Goal: Task Accomplishment & Management: Complete application form

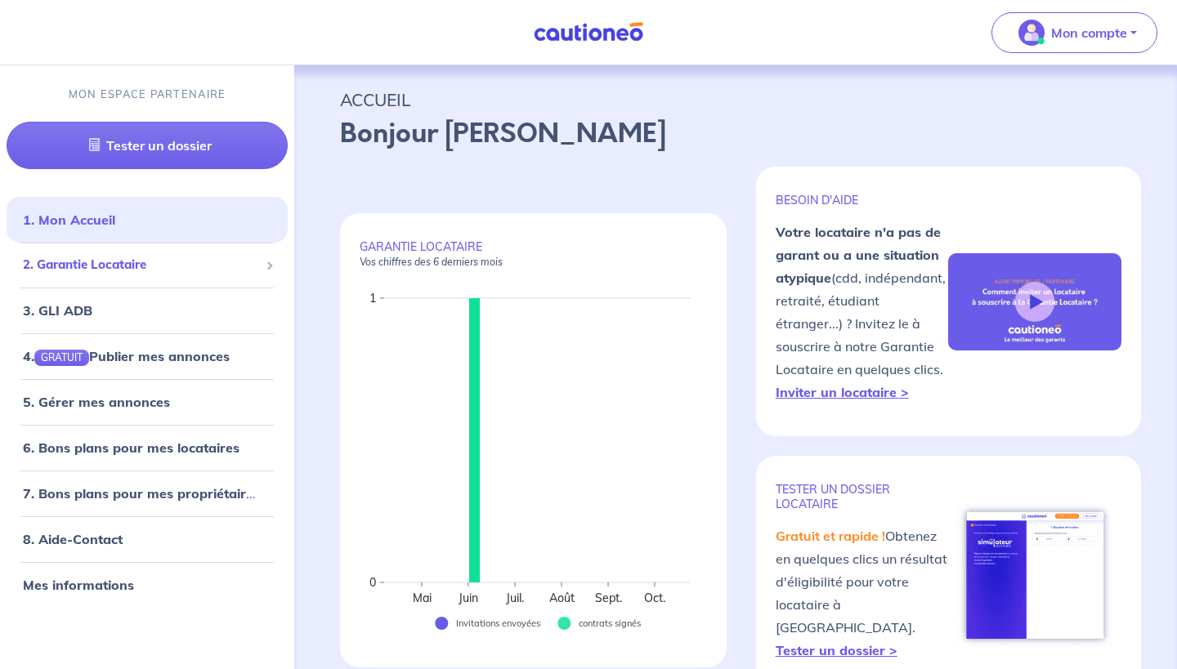
click at [156, 268] on span "2. Garantie Locataire" at bounding box center [141, 265] width 236 height 19
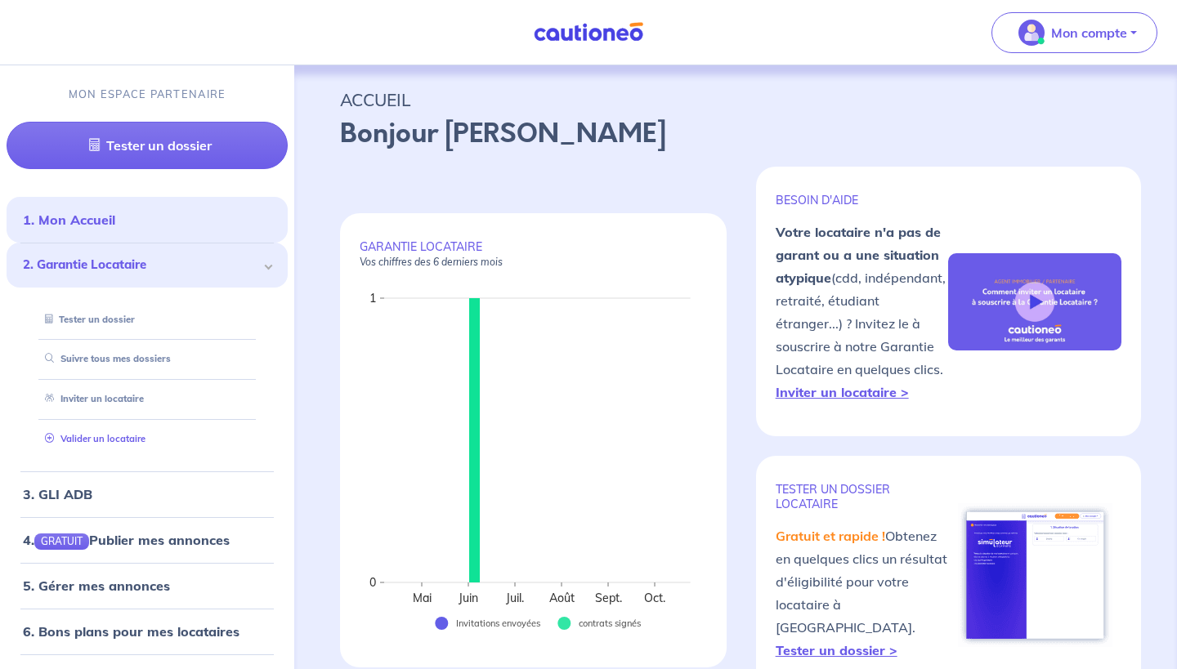
click at [119, 435] on link "Valider un locataire" at bounding box center [91, 438] width 107 height 11
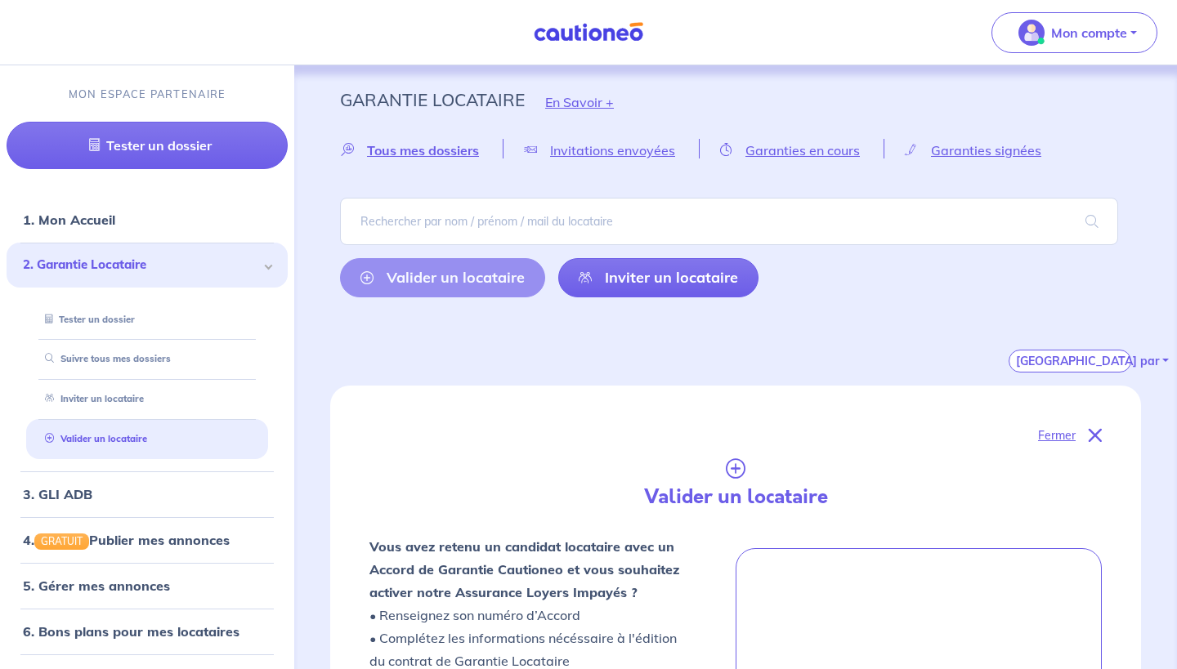
scroll to position [534, 0]
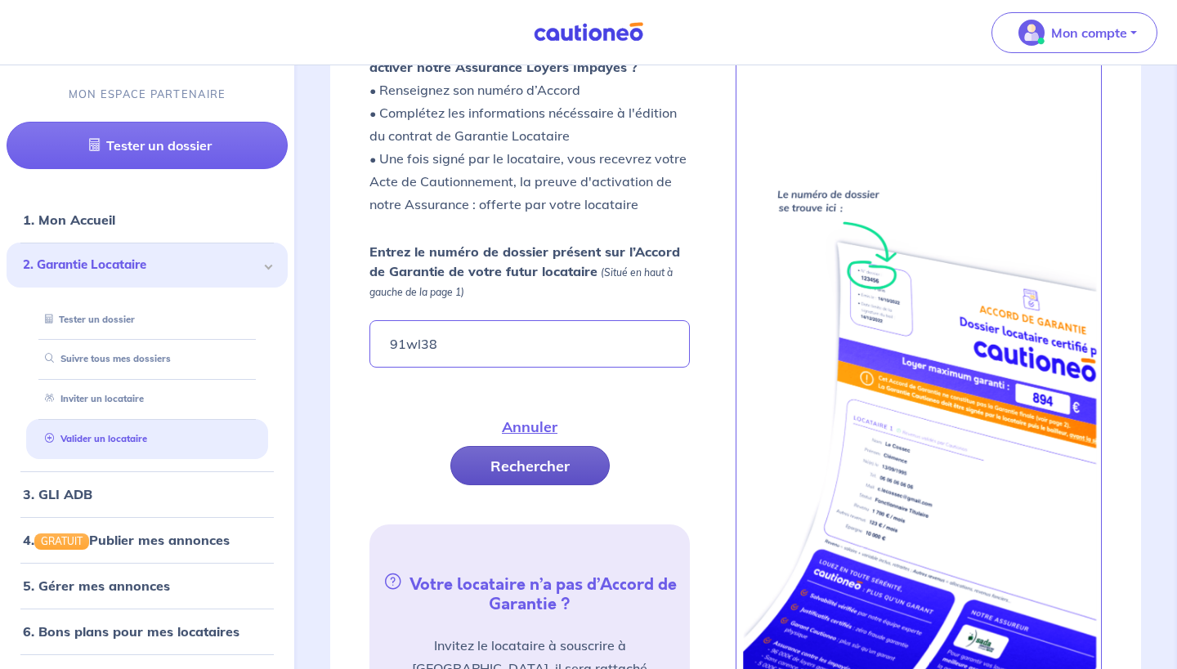
click at [602, 446] on button "Rechercher" at bounding box center [529, 465] width 159 height 39
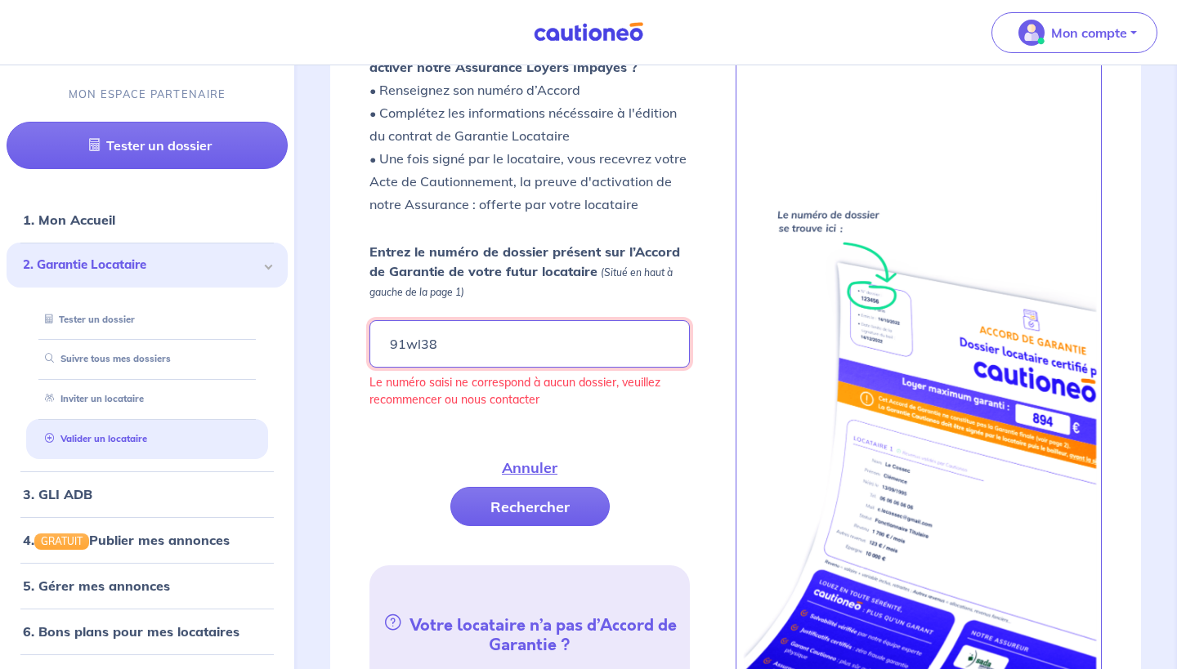
click at [491, 346] on input "91wl38" at bounding box center [529, 343] width 320 height 47
type input "9"
type input "91WL38"
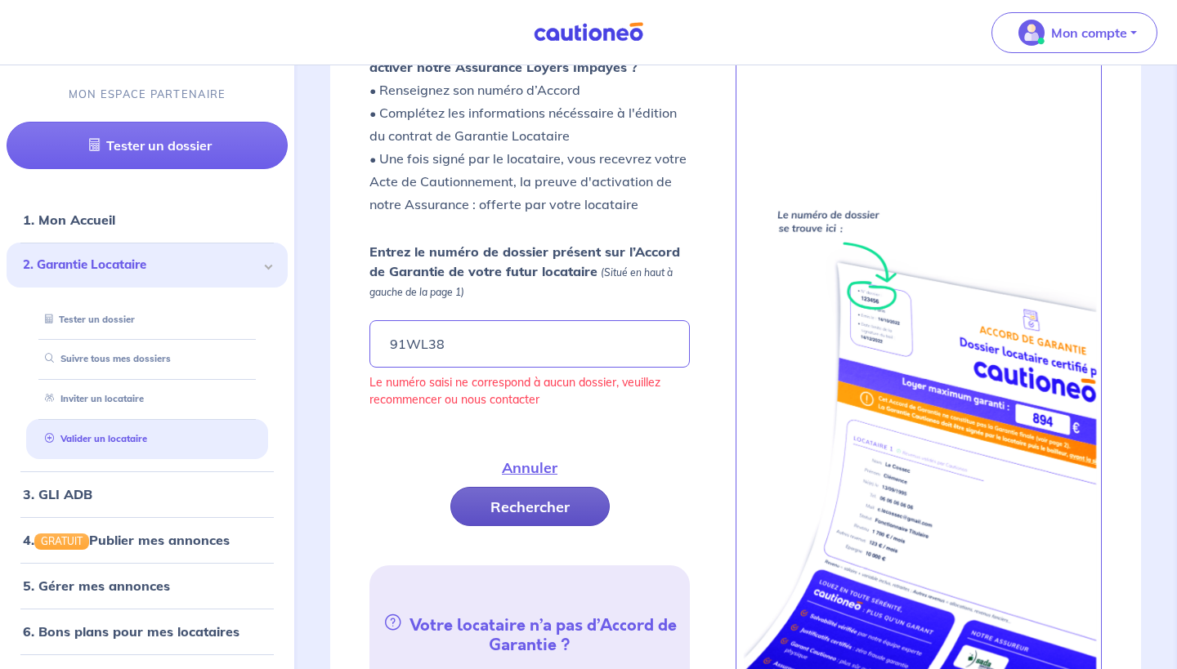
click at [593, 487] on button "Rechercher" at bounding box center [529, 506] width 159 height 39
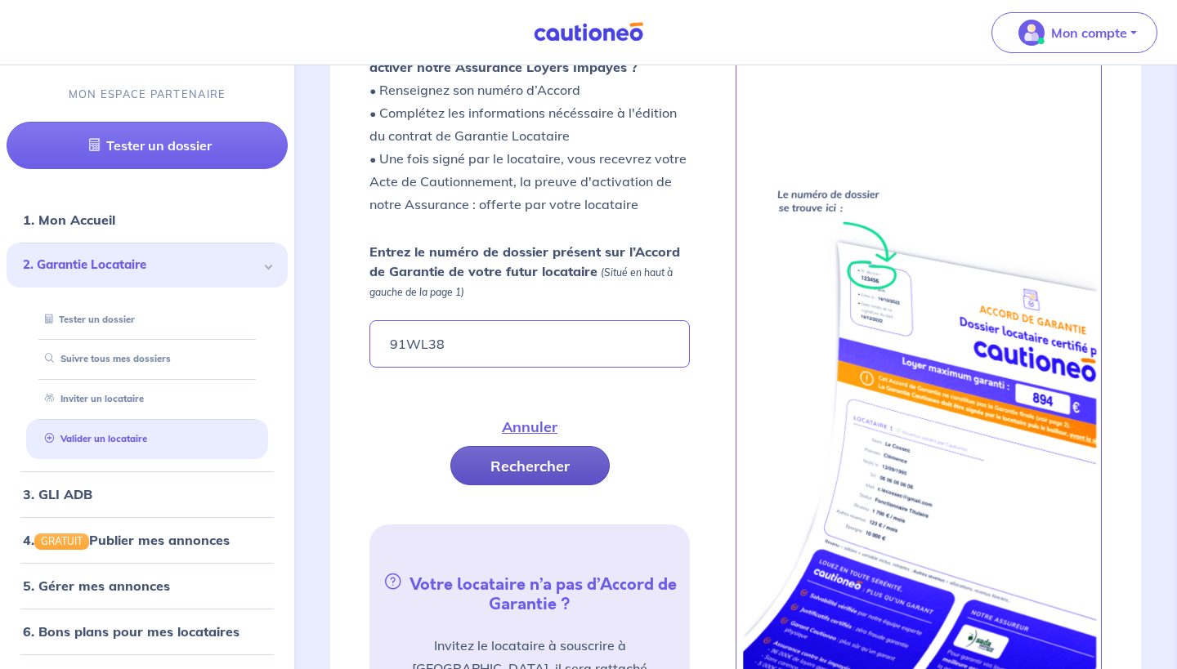
click at [593, 446] on button "Rechercher" at bounding box center [529, 465] width 159 height 39
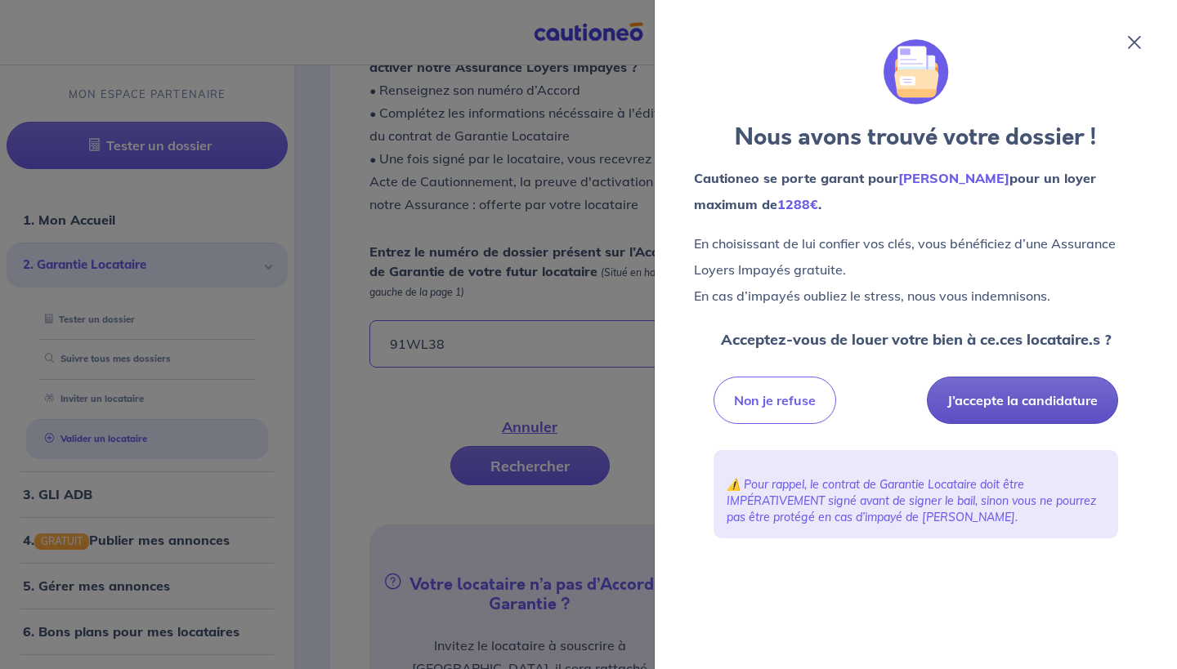
click at [978, 400] on button "J’accepte la candidature" at bounding box center [1022, 400] width 191 height 47
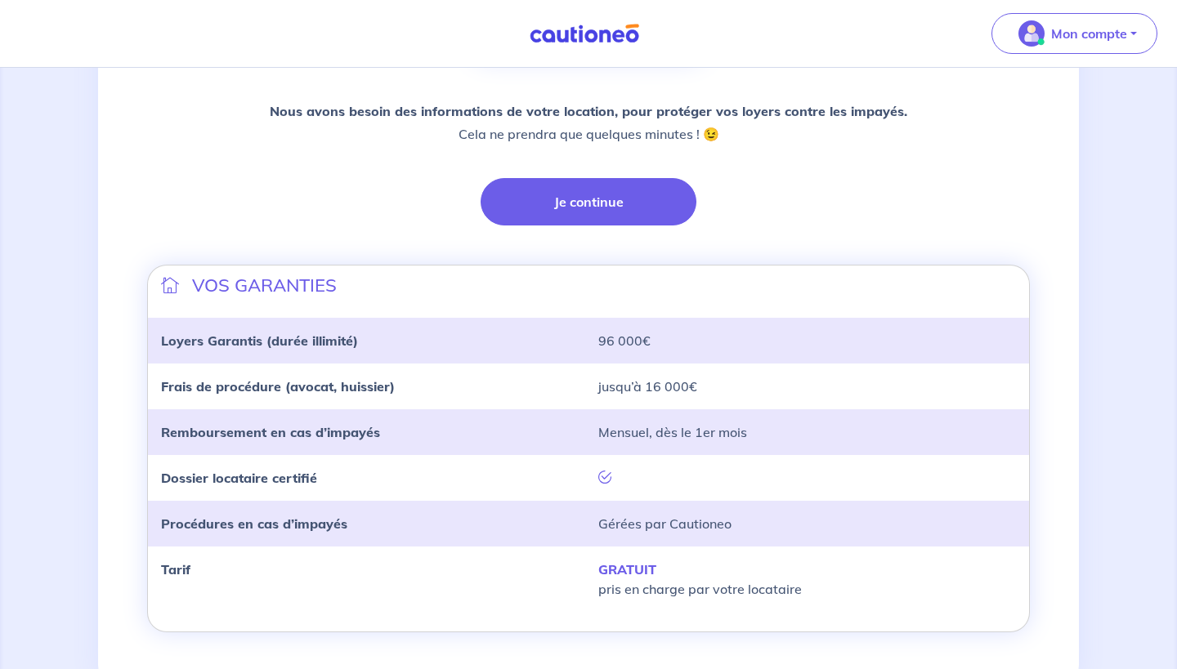
scroll to position [371, 0]
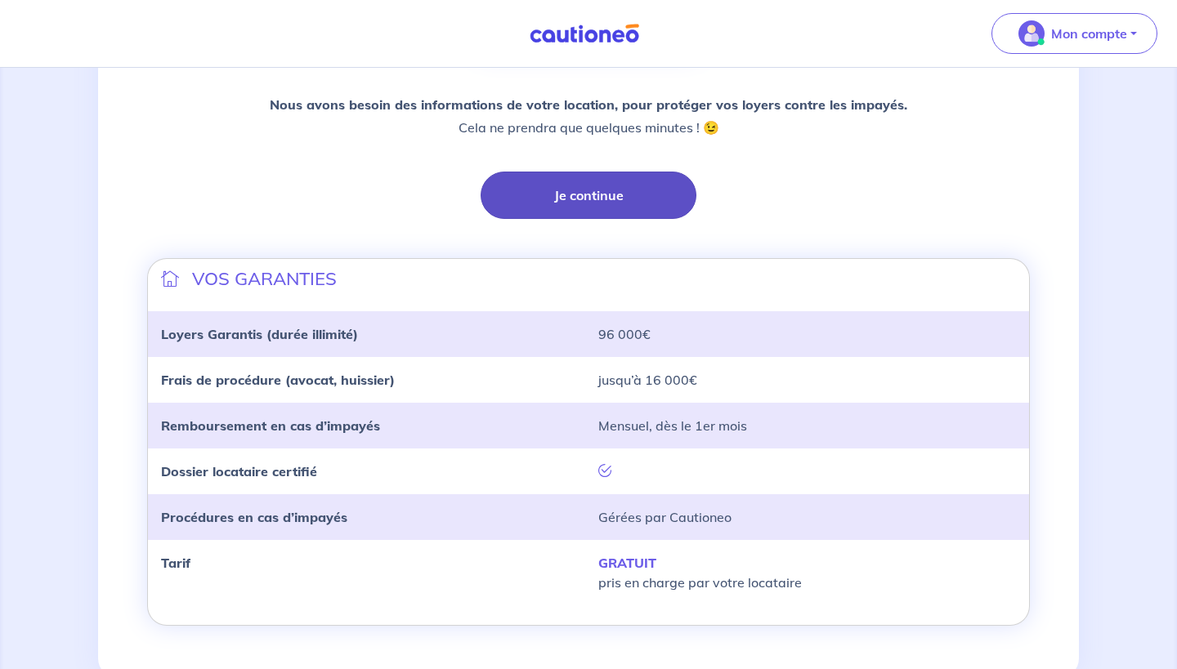
click at [574, 190] on button "Je continue" at bounding box center [588, 195] width 216 height 47
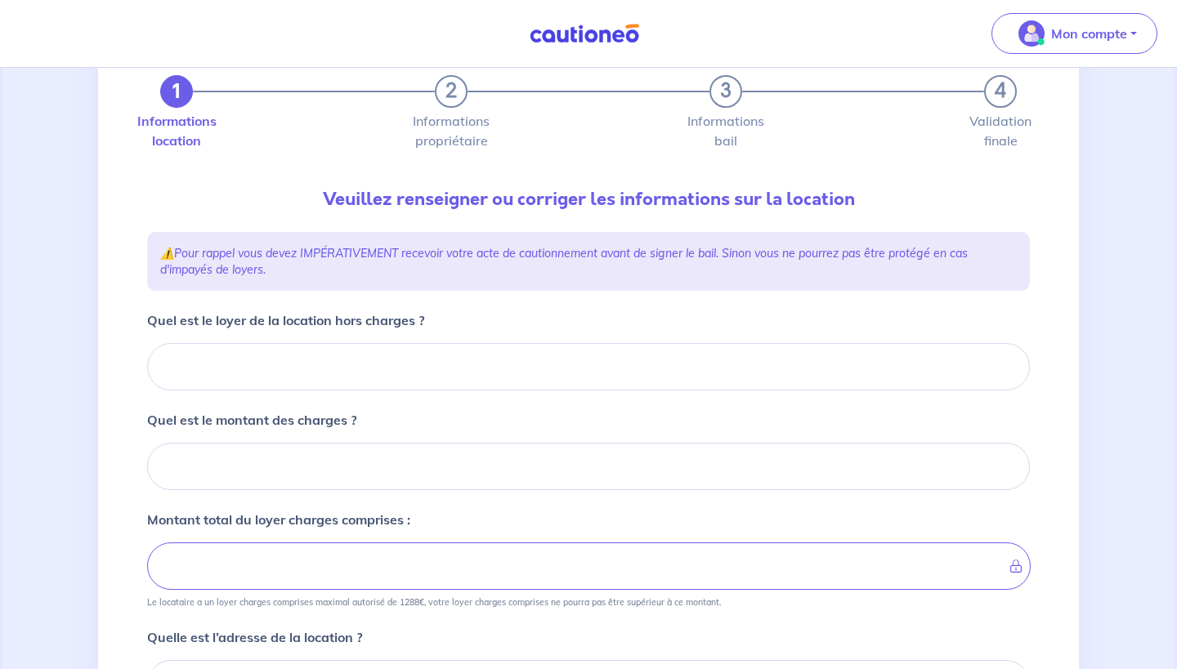
scroll to position [70, 0]
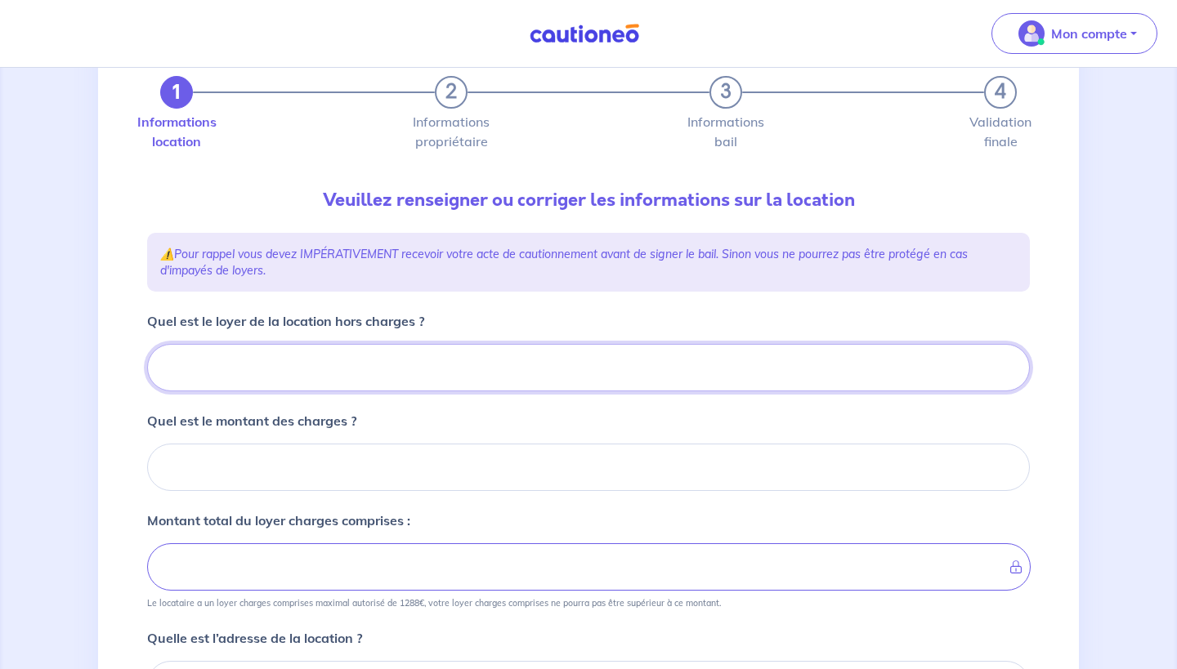
click at [367, 357] on input "Quel est le loyer de la location hors charges ?" at bounding box center [588, 367] width 882 height 47
type input "75"
type input "750"
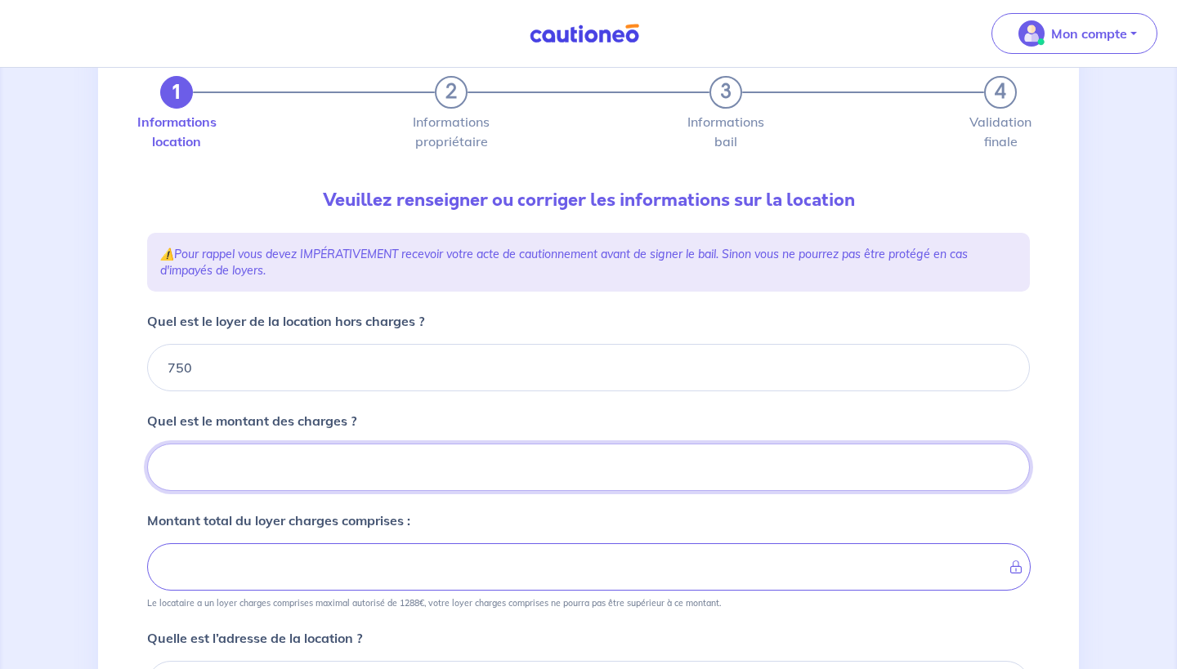
type input "3"
type input "753"
type input "30"
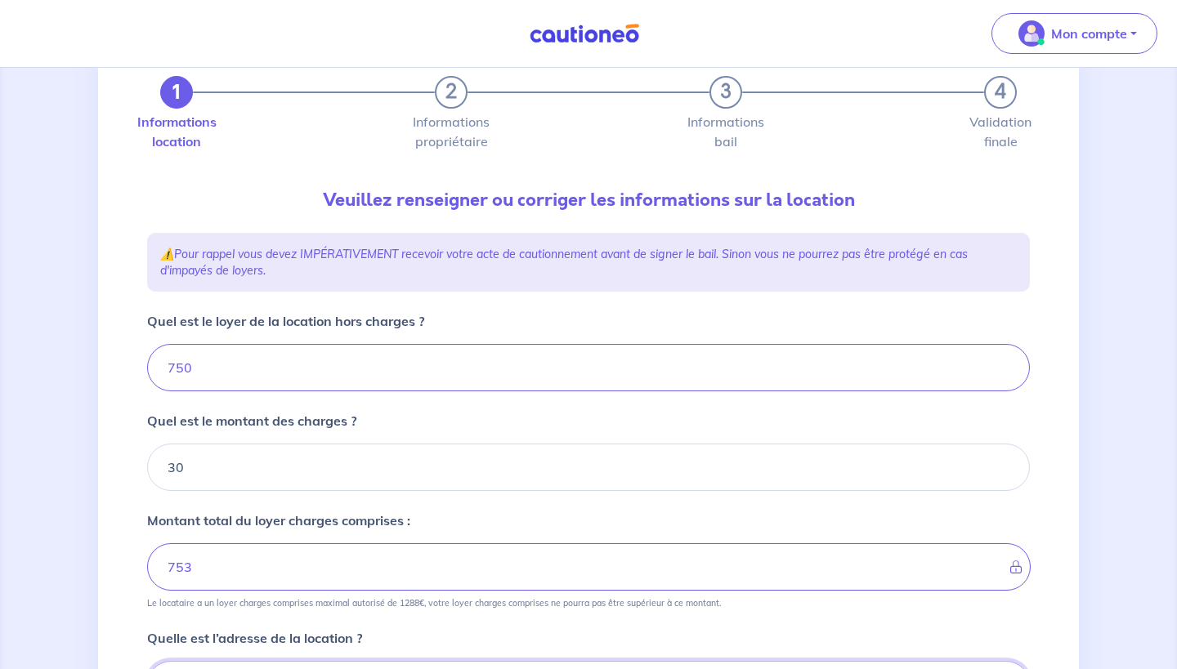
scroll to position [421, 0]
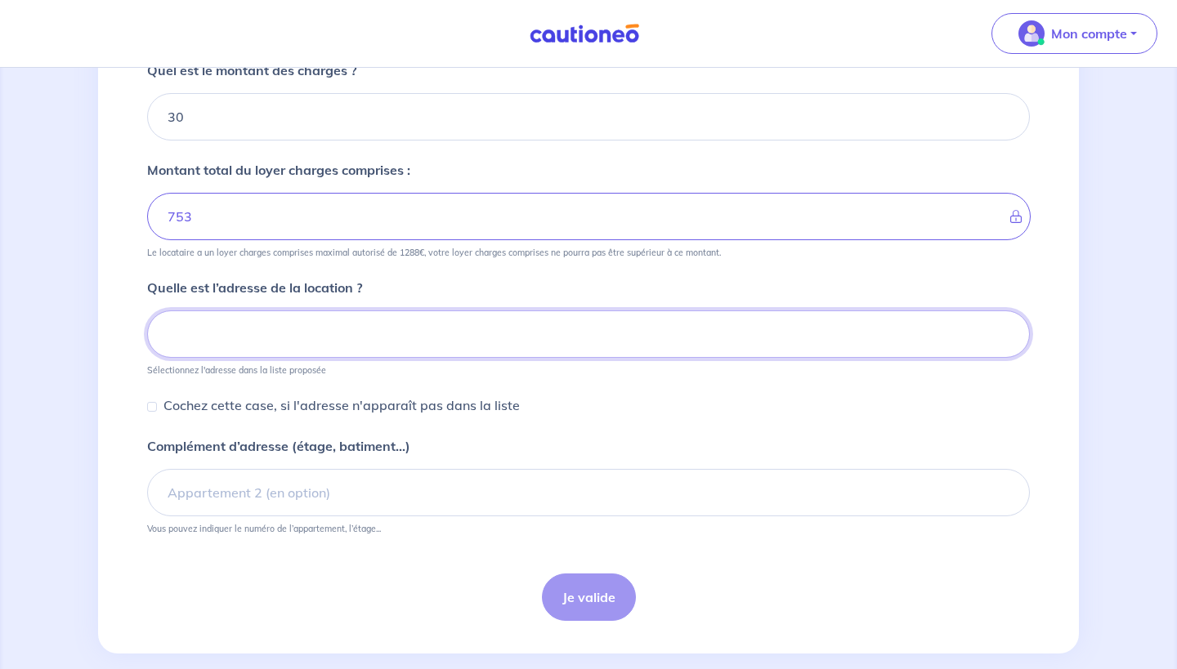
type input "780"
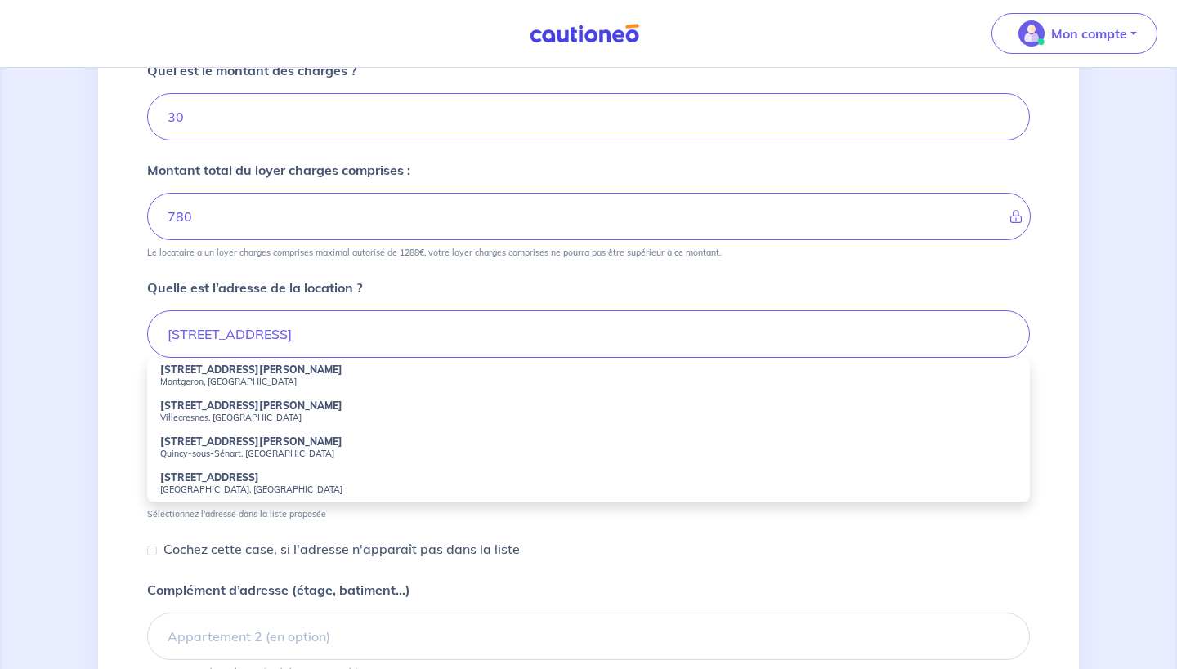
click at [223, 438] on strong "19 Rue de Brunoy" at bounding box center [251, 441] width 182 height 12
type input "19 Rue de Brunoy, Quincy-sous-Sénart, France"
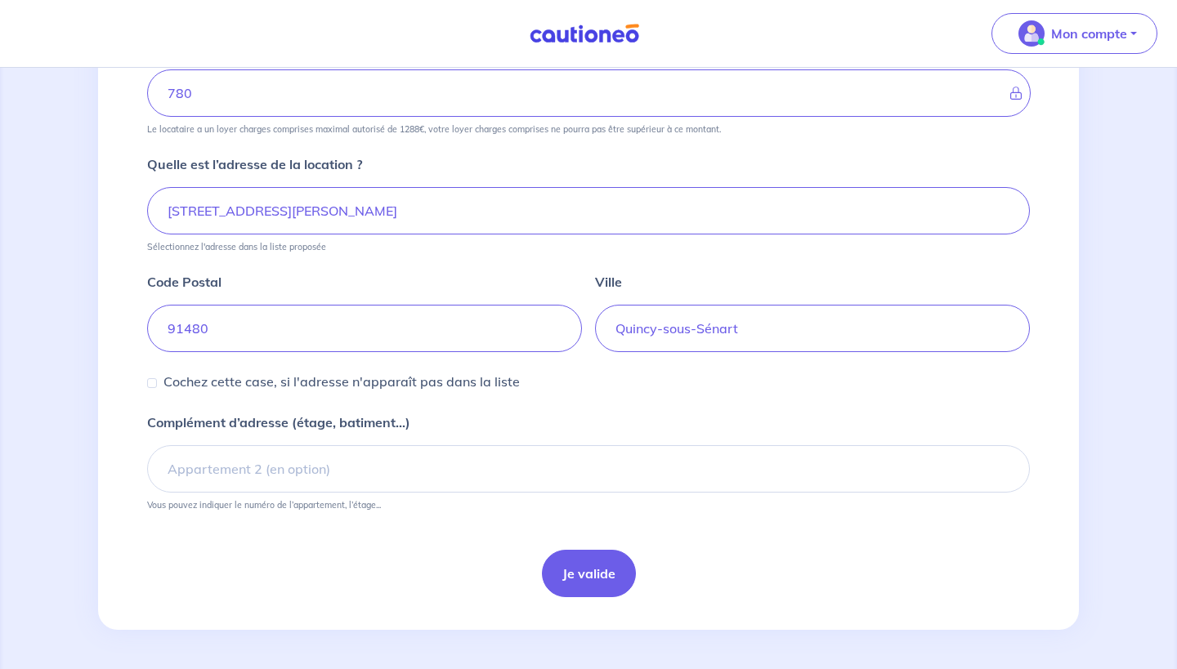
scroll to position [544, 0]
click at [617, 584] on button "Je valide" at bounding box center [589, 573] width 94 height 47
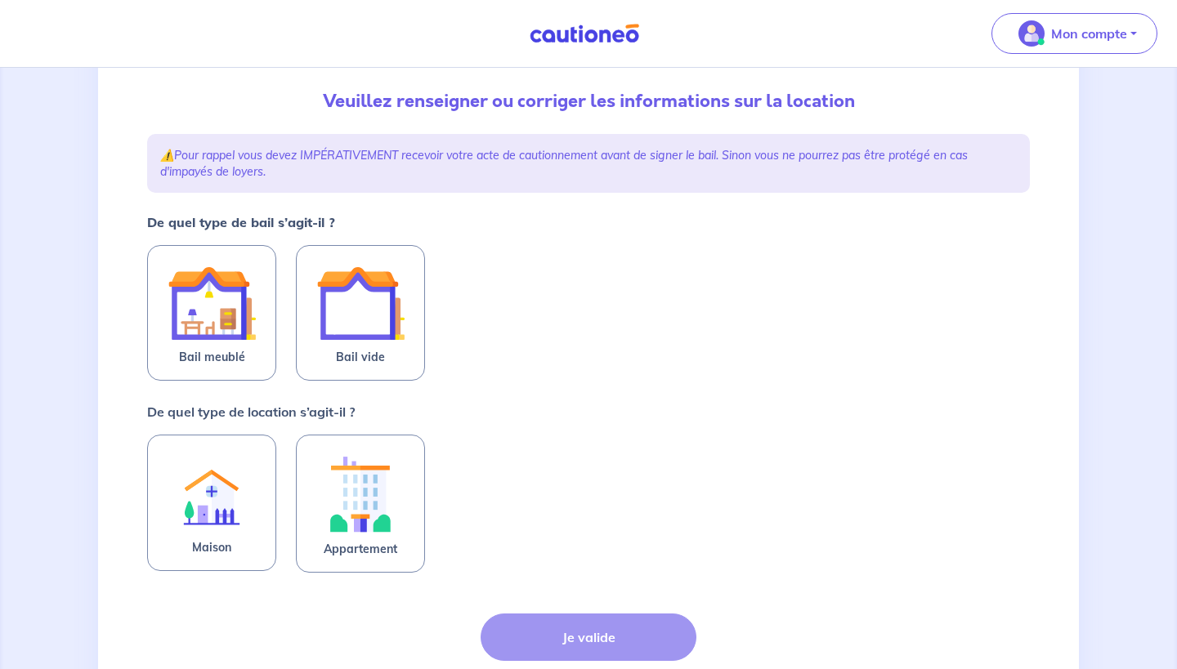
scroll to position [172, 0]
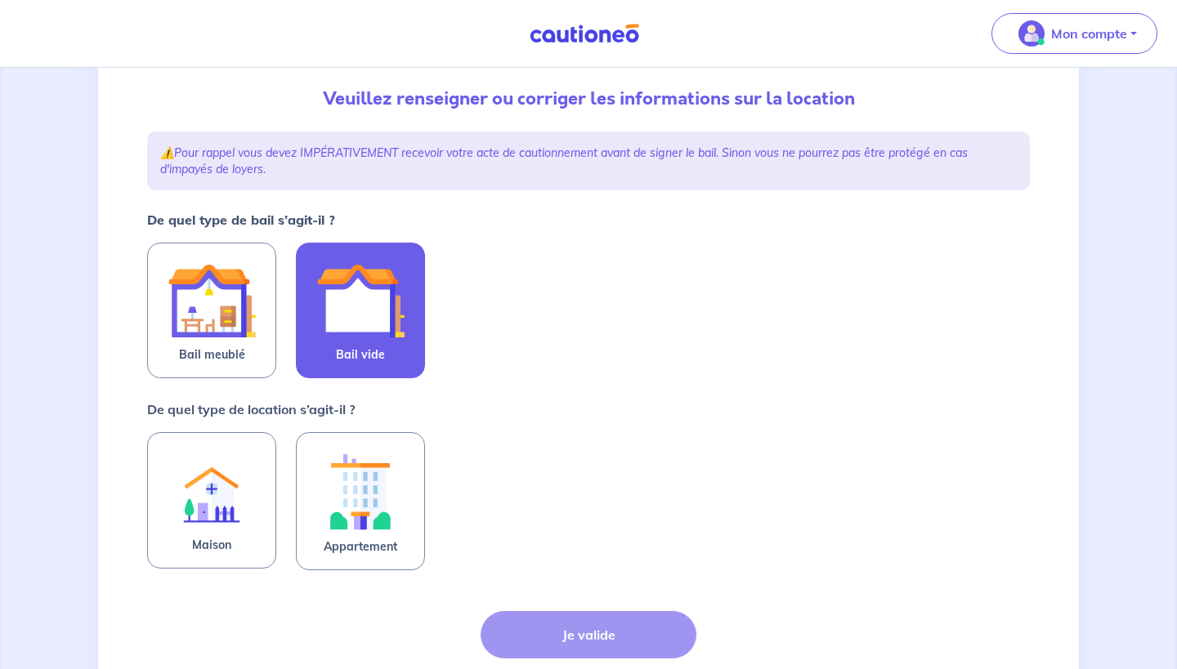
click at [342, 323] on img at bounding box center [360, 301] width 88 height 88
click at [0, 0] on input "Bail vide" at bounding box center [0, 0] width 0 height 0
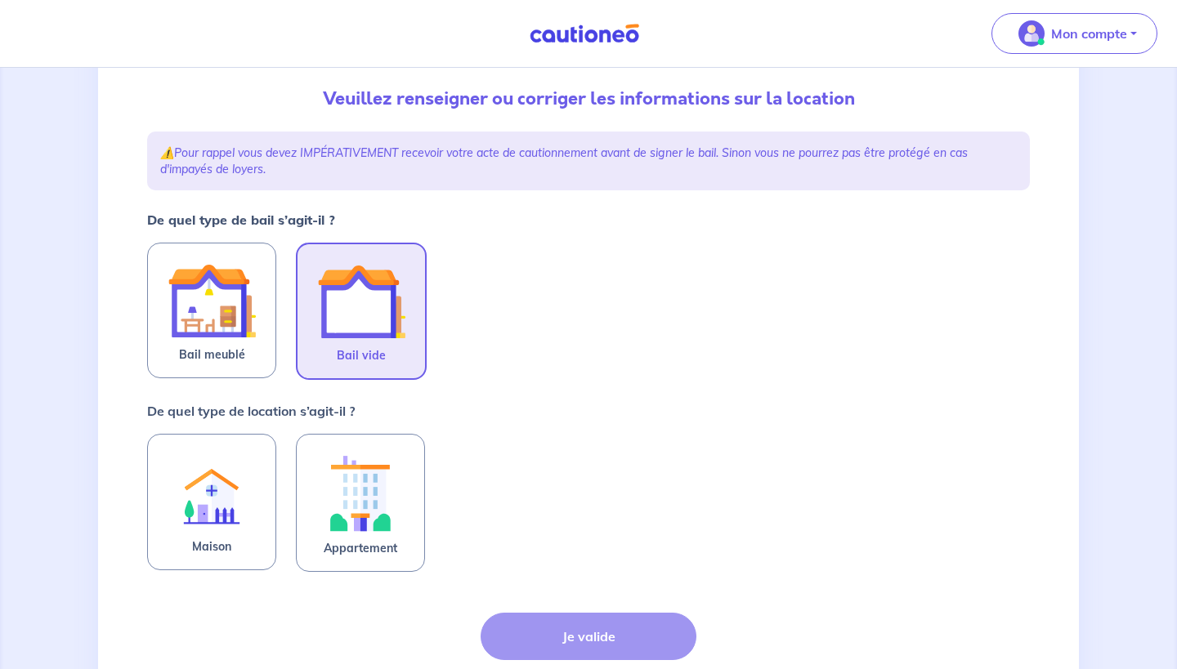
click at [295, 534] on div "Maison" at bounding box center [221, 503] width 149 height 138
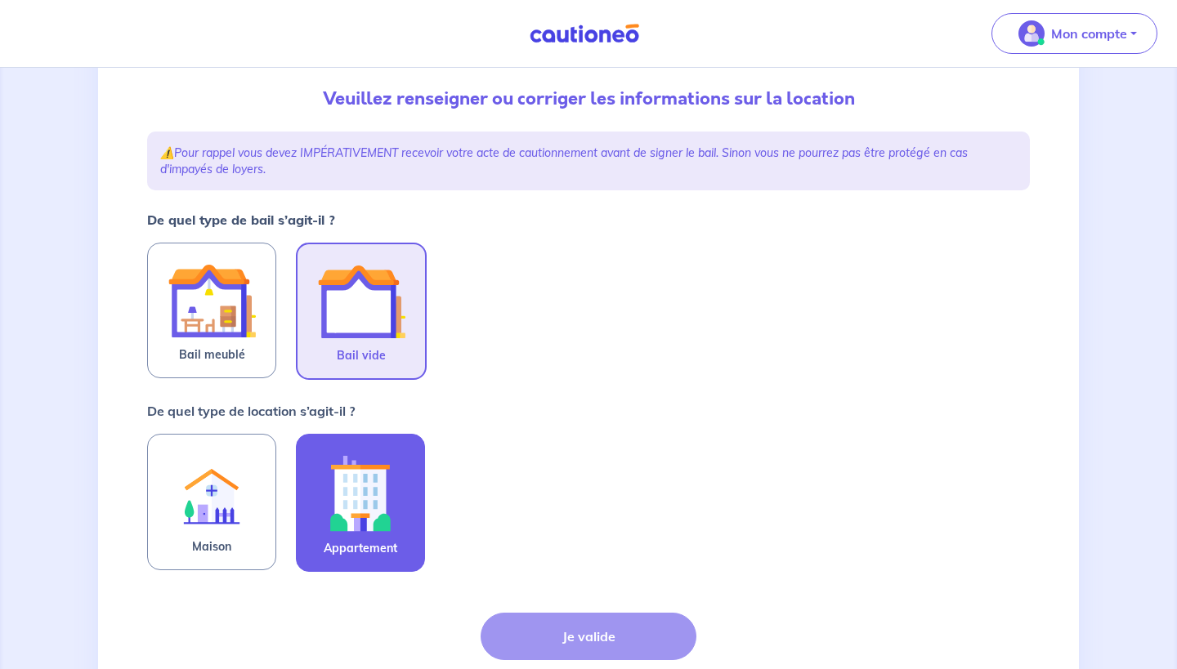
click at [381, 507] on img at bounding box center [360, 493] width 88 height 91
click at [0, 0] on input "Appartement" at bounding box center [0, 0] width 0 height 0
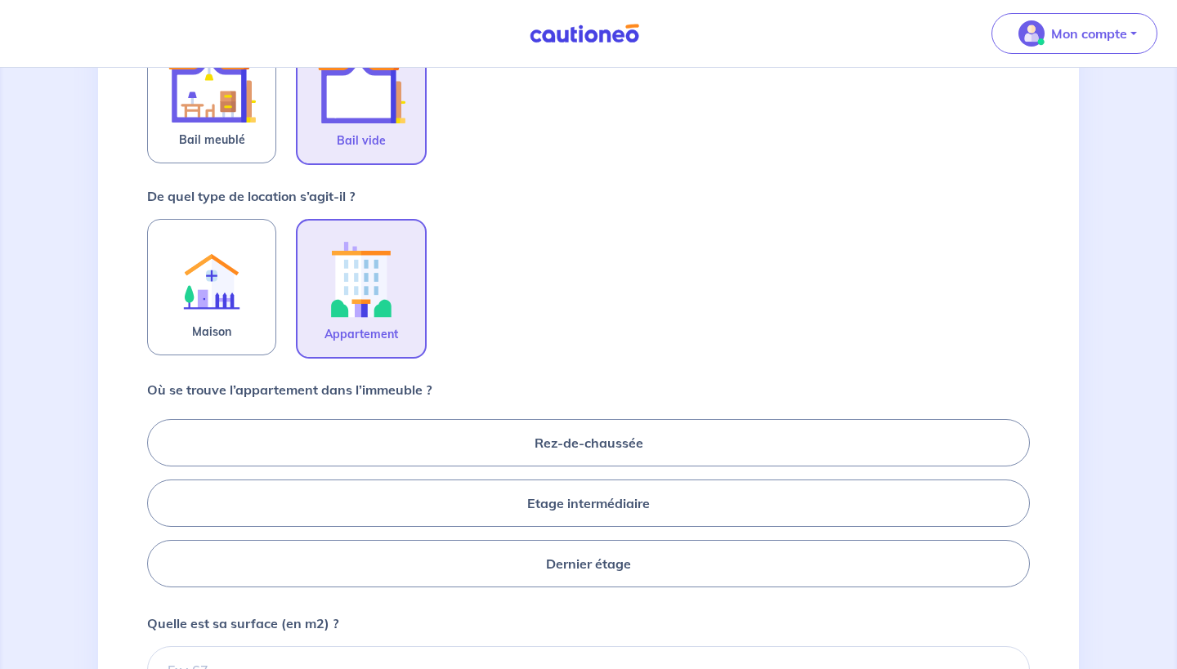
scroll to position [392, 0]
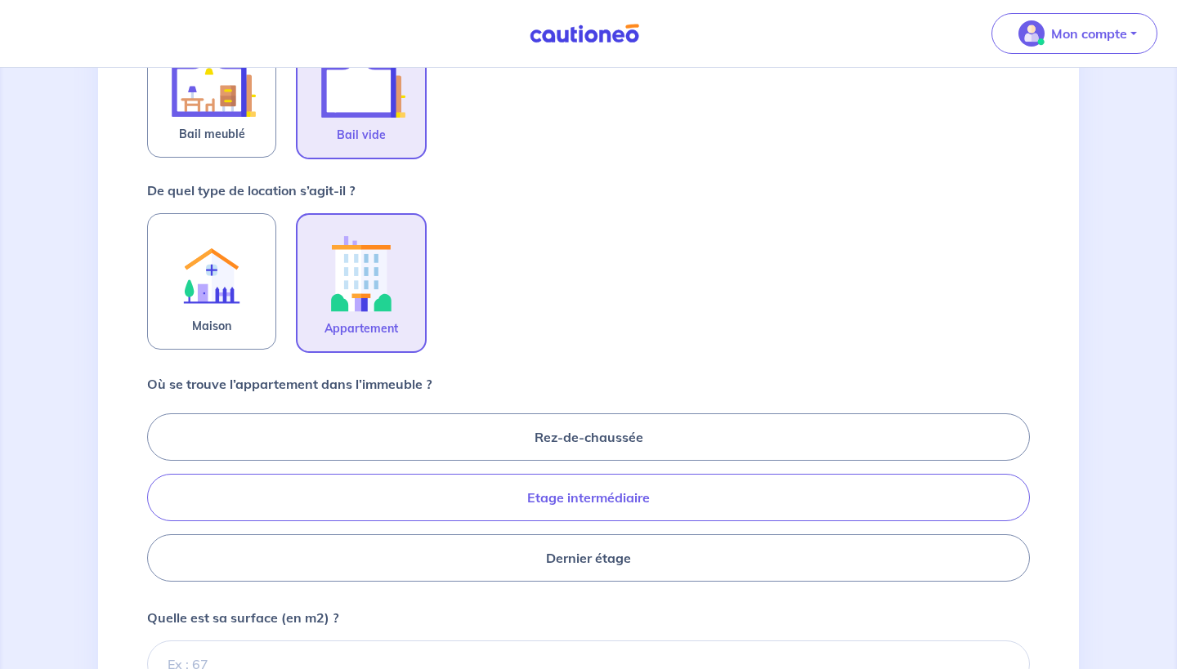
click at [575, 503] on label "Etage intermédiaire" at bounding box center [588, 497] width 882 height 47
click at [158, 502] on input "Etage intermédiaire" at bounding box center [152, 497] width 11 height 11
radio input "true"
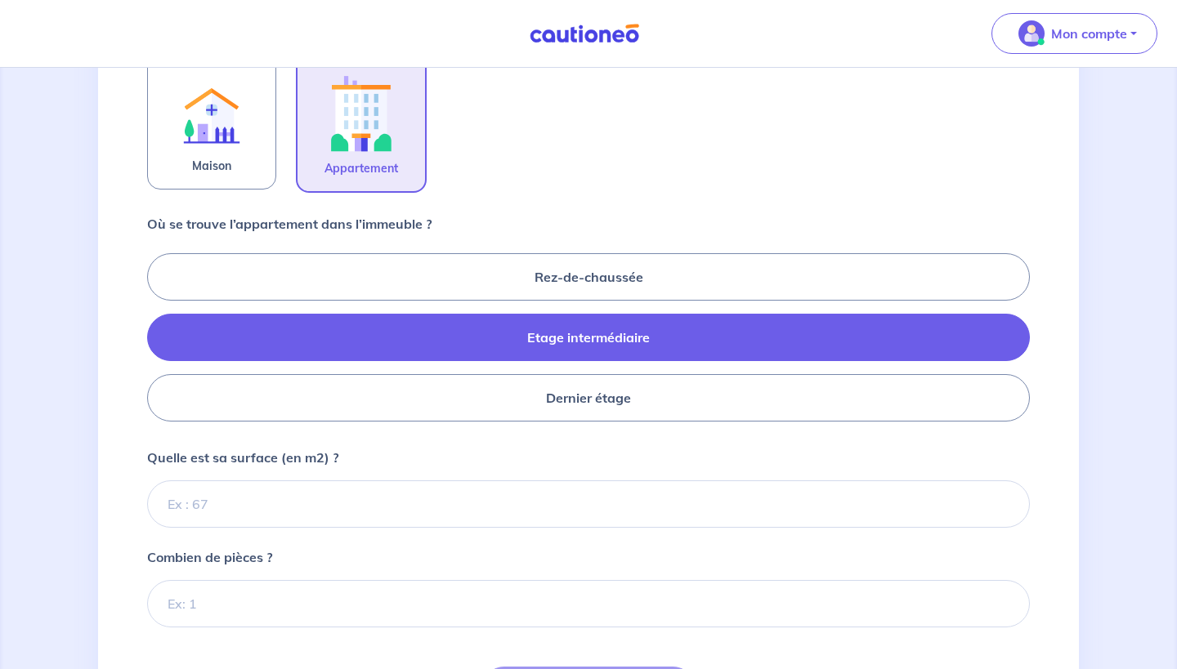
scroll to position [566, 0]
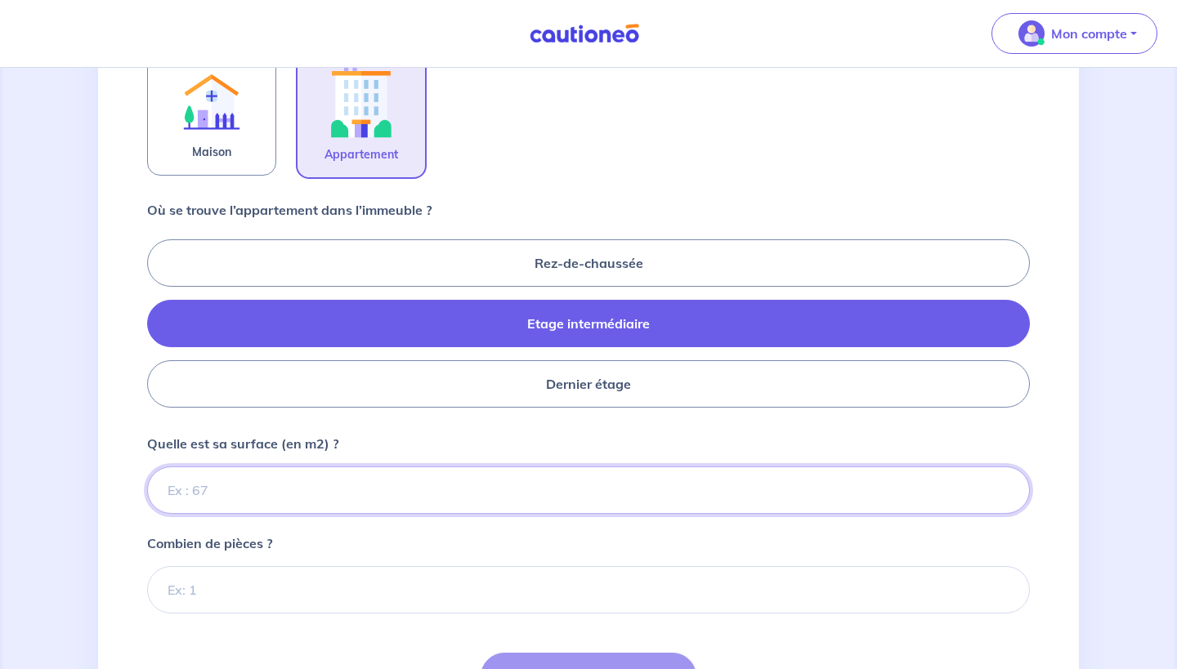
click at [539, 489] on input "Quelle est sa surface (en m2) ?" at bounding box center [588, 490] width 882 height 47
type input "48"
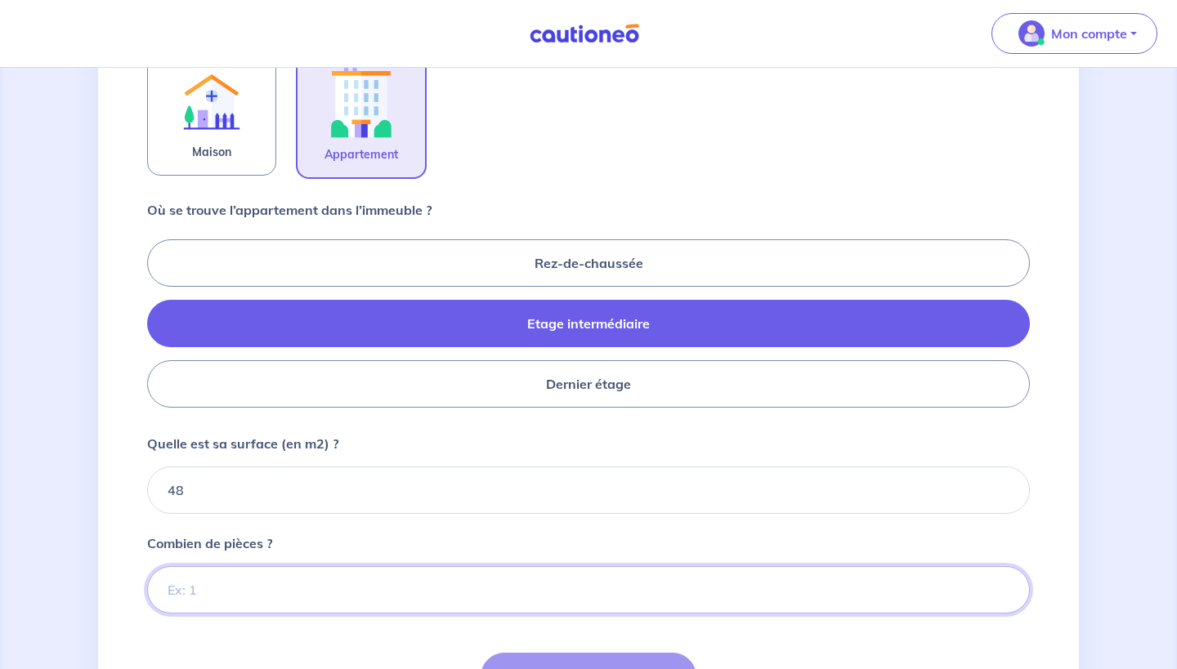
click at [475, 582] on input "Combien de pièces ?" at bounding box center [588, 589] width 882 height 47
type input "2"
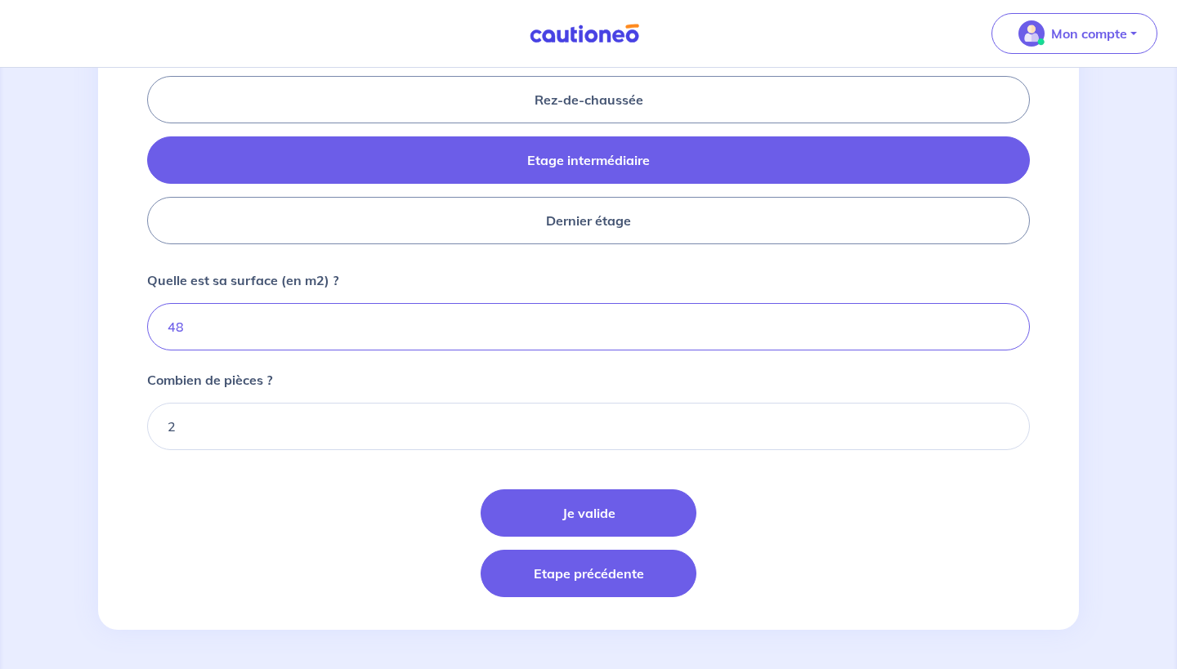
scroll to position [730, 0]
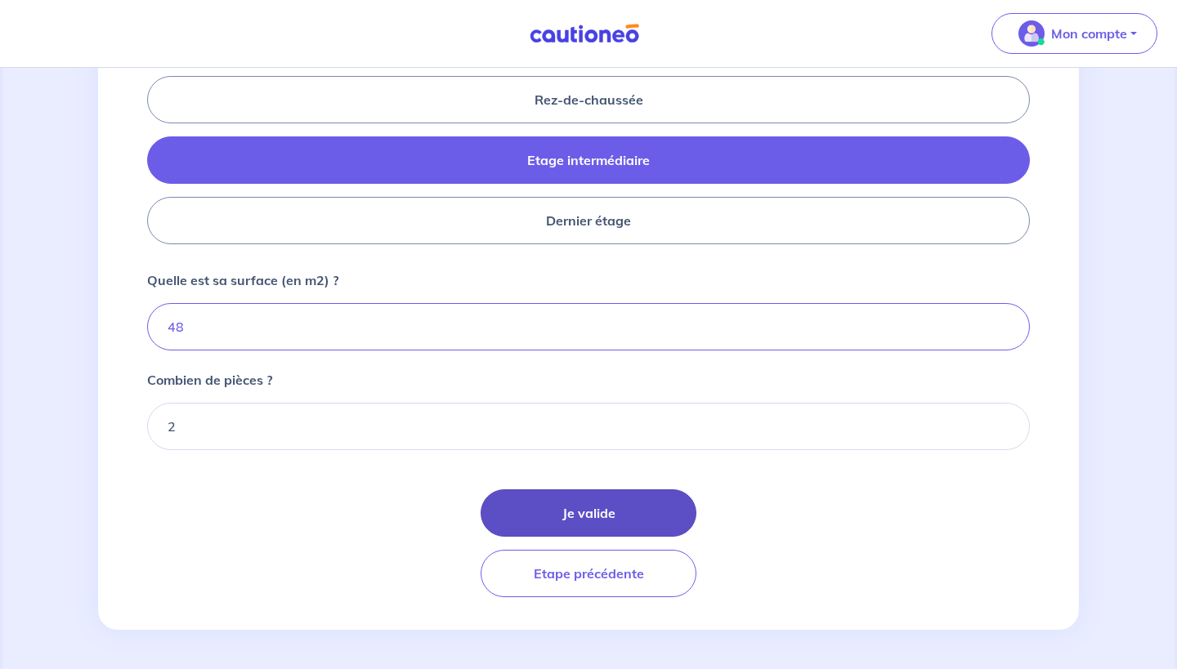
click at [605, 504] on button "Je valide" at bounding box center [588, 512] width 216 height 47
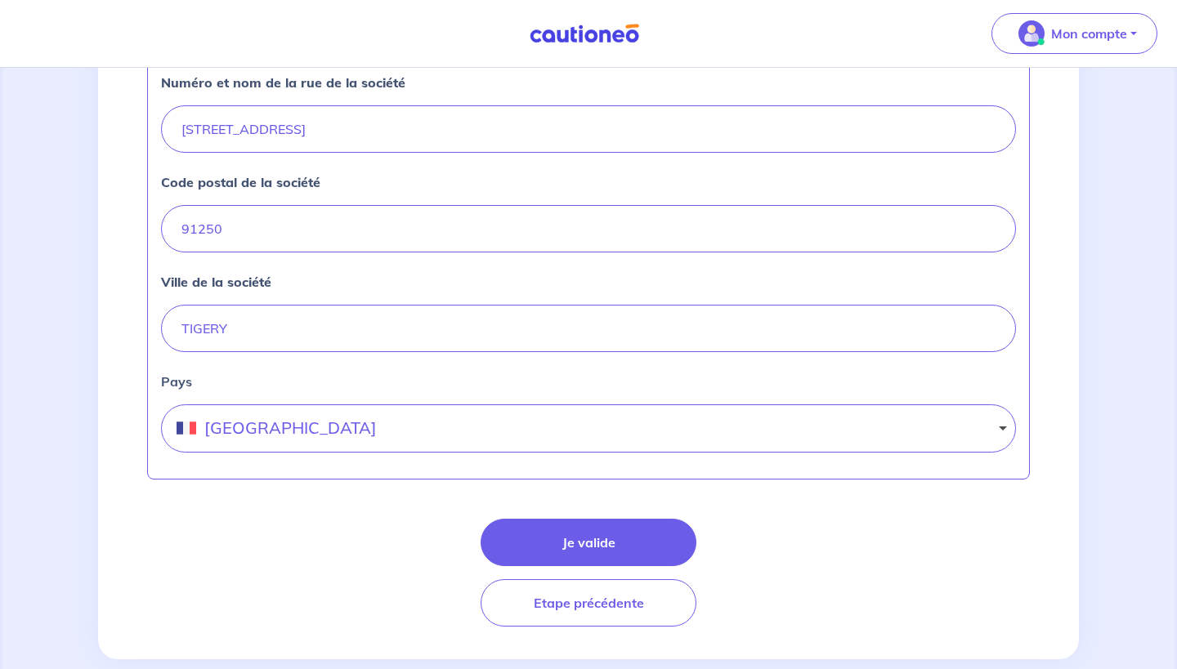
scroll to position [688, 0]
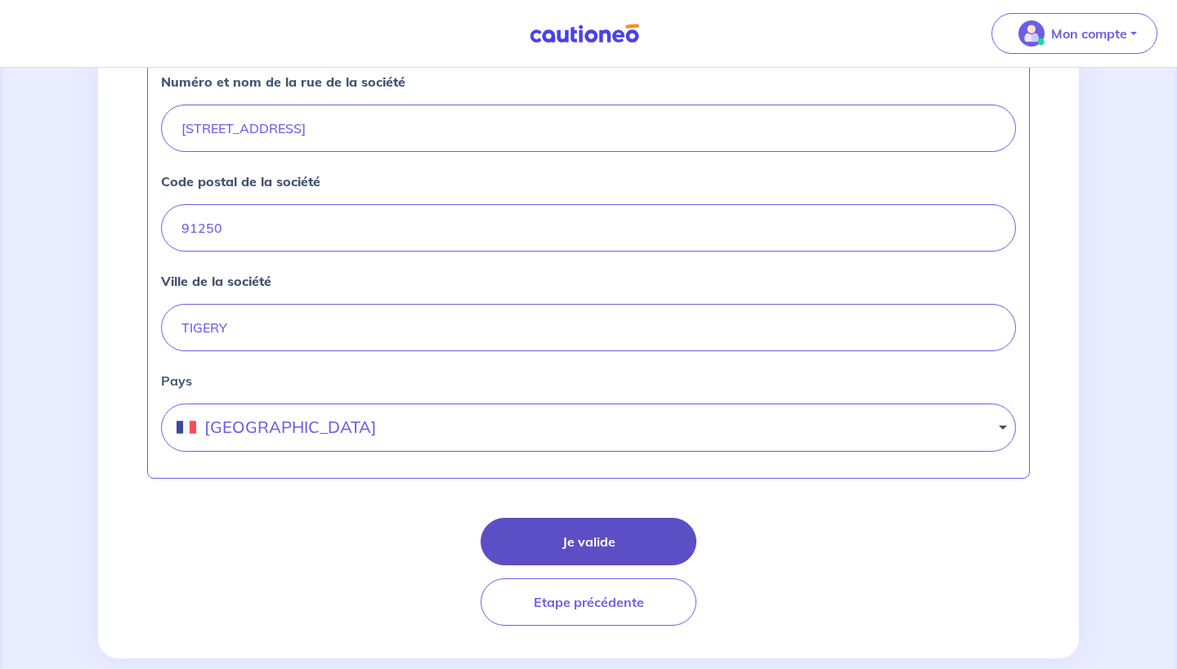
click at [587, 533] on button "Je valide" at bounding box center [588, 541] width 216 height 47
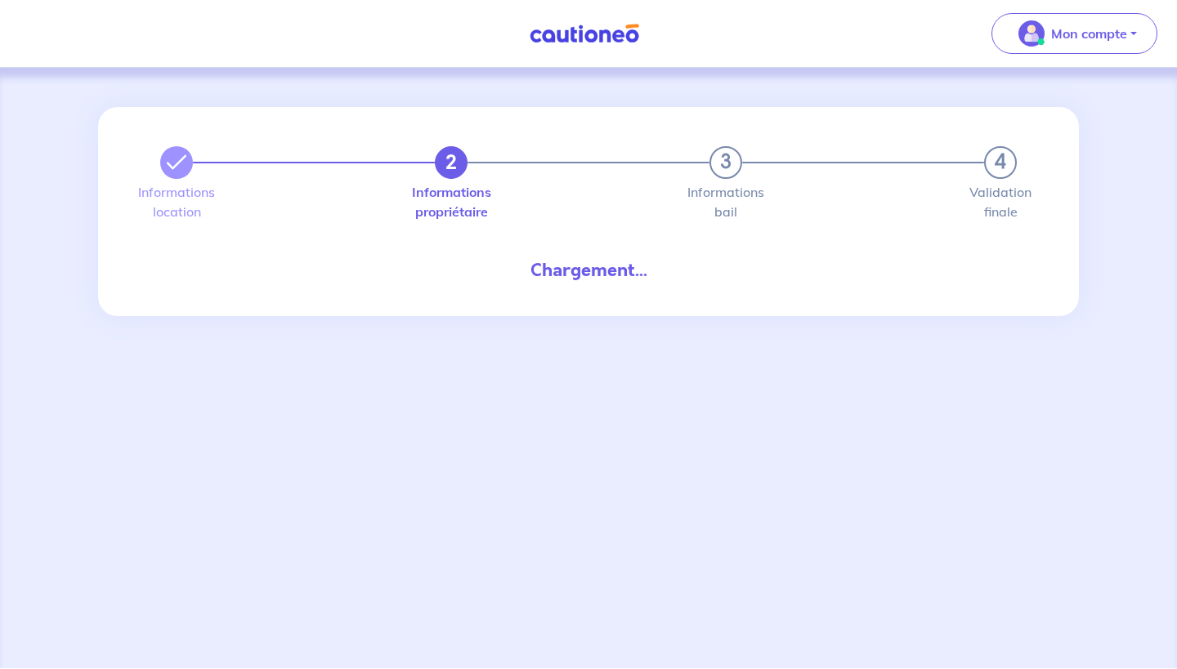
select select "FR"
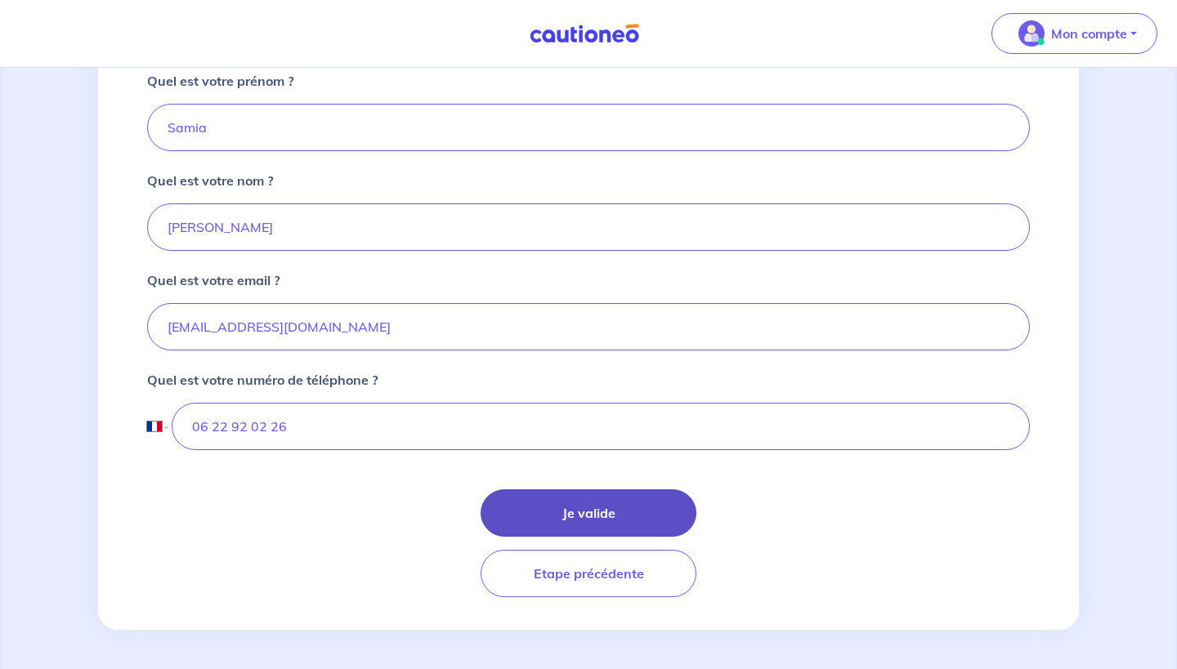
scroll to position [363, 0]
click at [575, 497] on button "Je valide" at bounding box center [588, 512] width 216 height 47
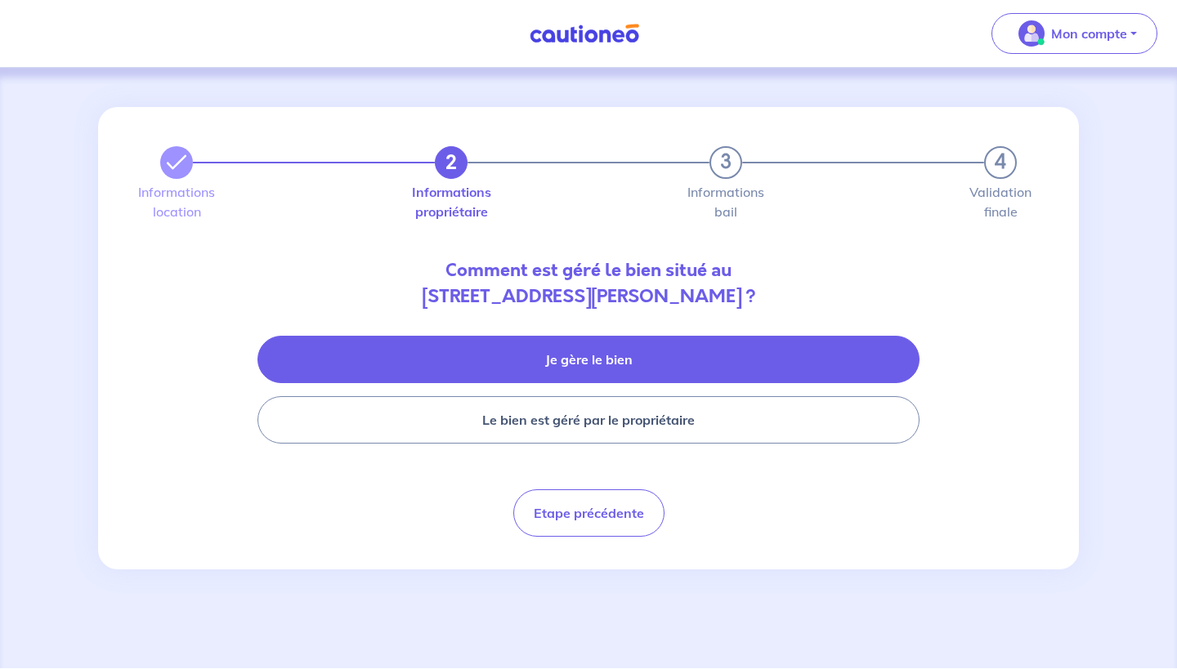
click at [586, 357] on button "Je gère le bien" at bounding box center [588, 359] width 662 height 47
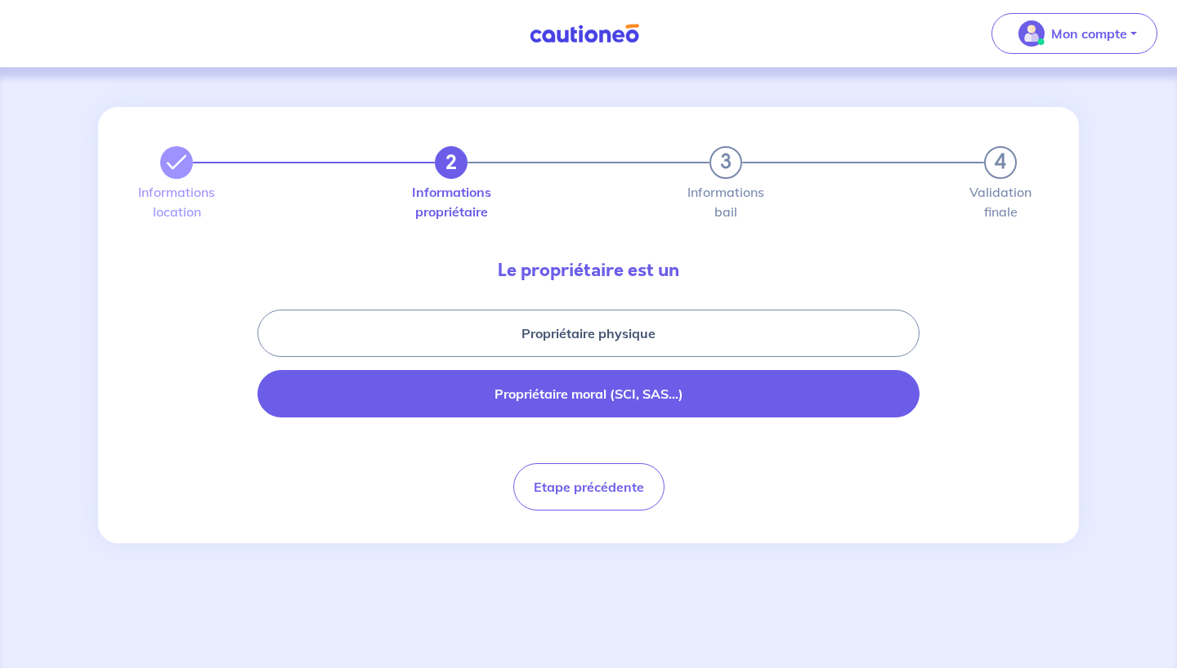
click at [617, 382] on button "Propriétaire moral (SCI, SAS...)" at bounding box center [588, 393] width 662 height 47
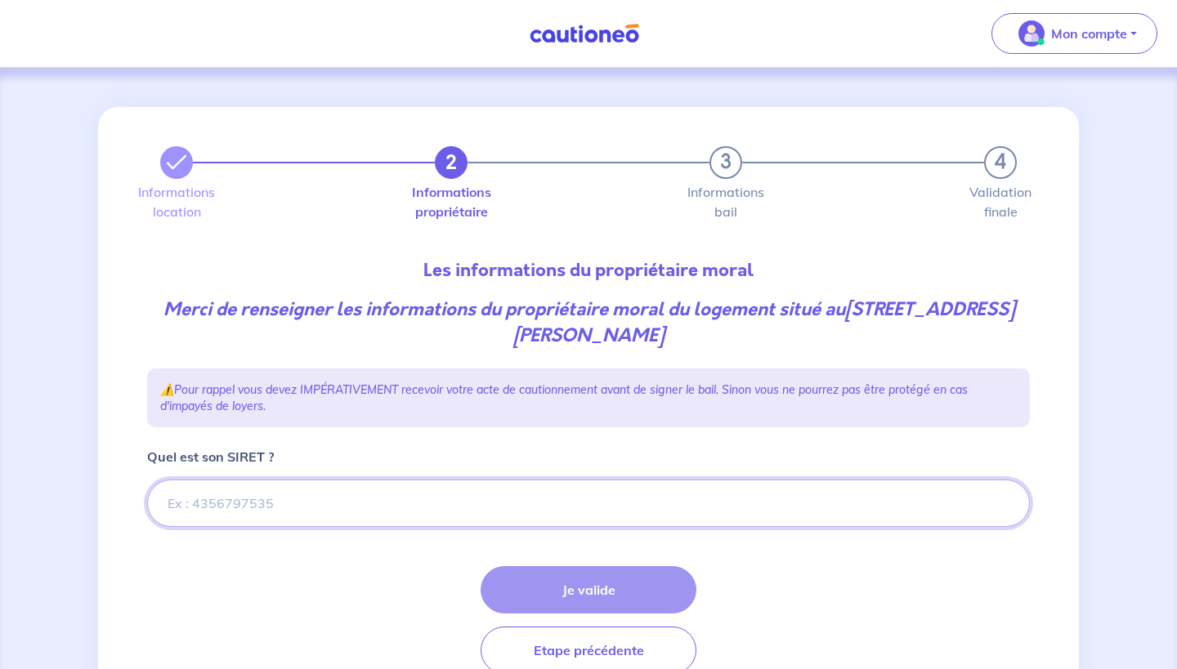
click at [435, 501] on input "Quel est son SIRET ?" at bounding box center [588, 503] width 882 height 47
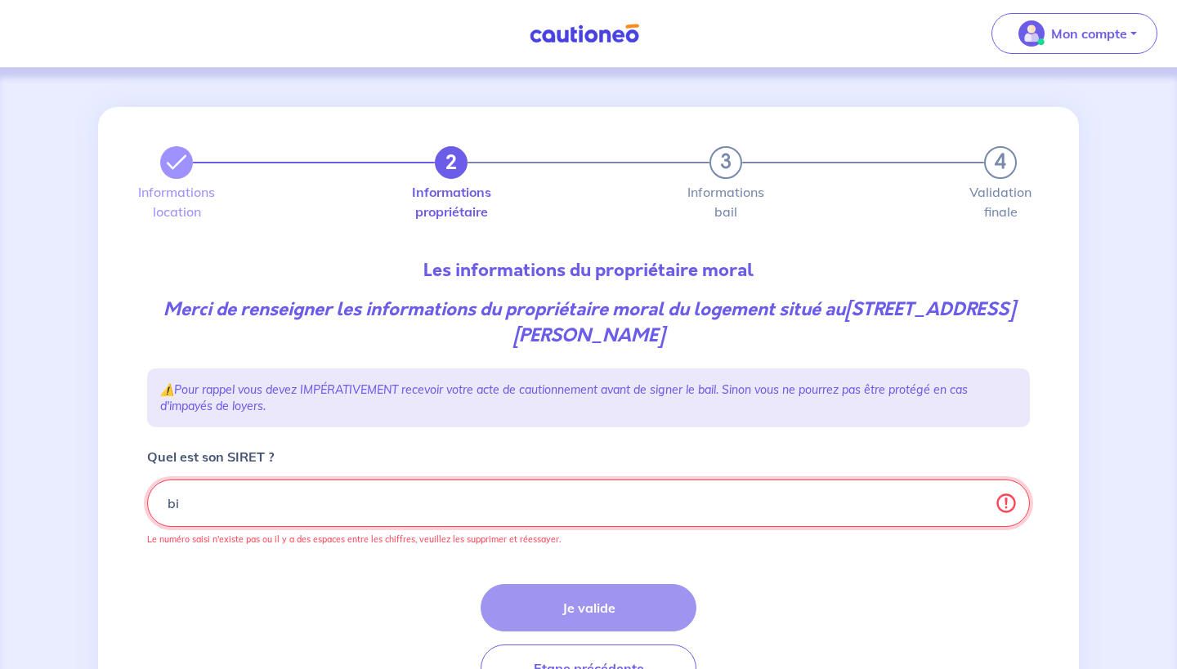
type input "b"
paste input "430 066 019"
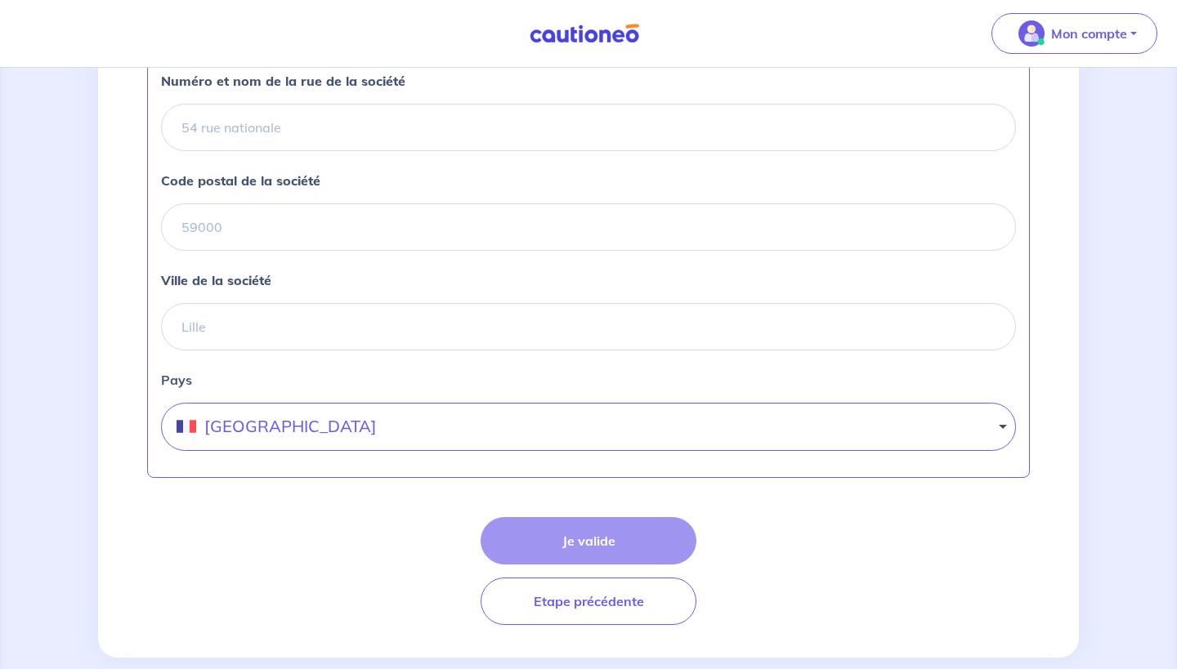
scroll to position [705, 0]
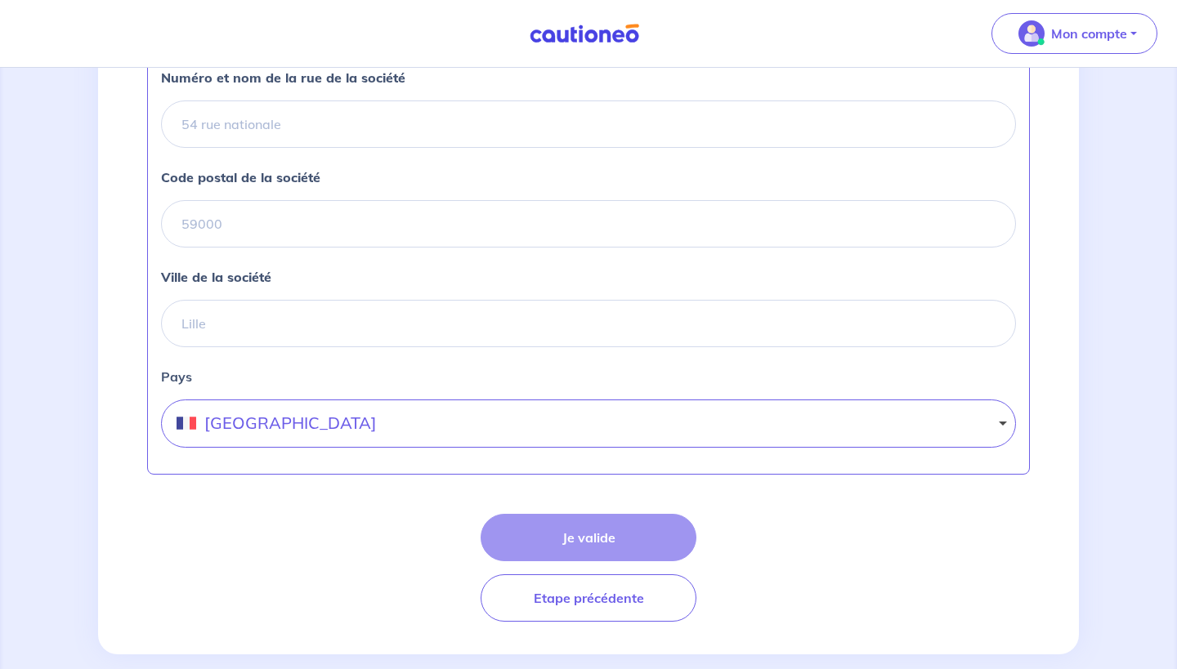
type input "430 066 019"
click at [567, 543] on div "Je valide Etape précédente" at bounding box center [588, 568] width 882 height 108
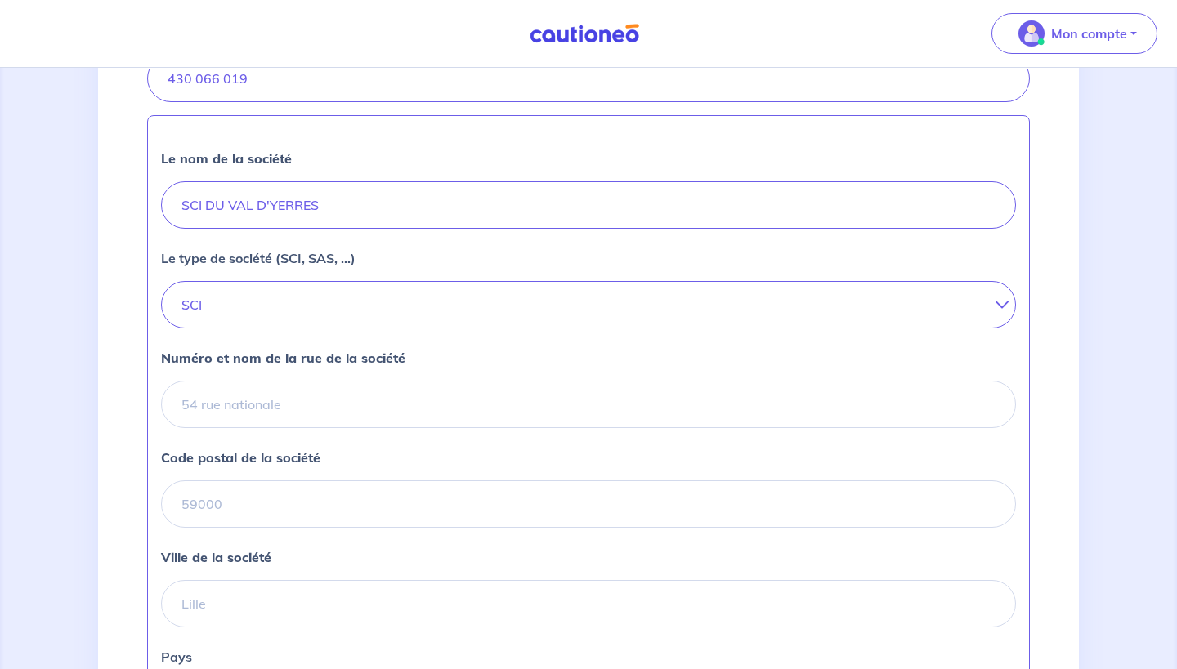
scroll to position [413, 0]
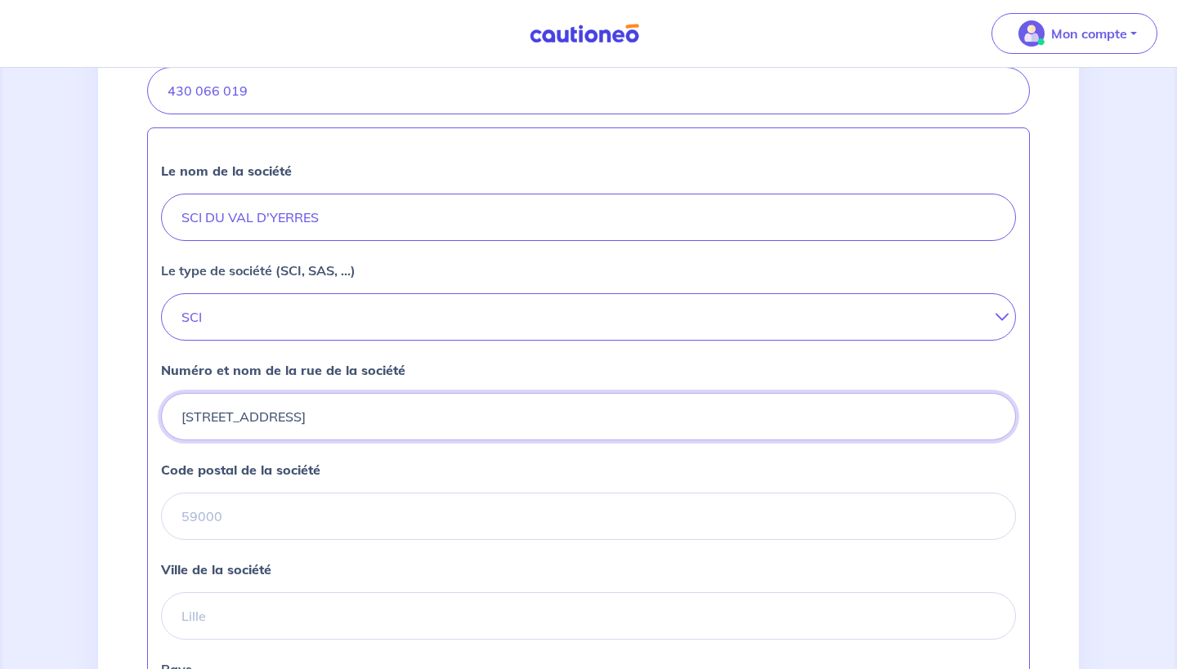
type input "21 rue de Brunoy"
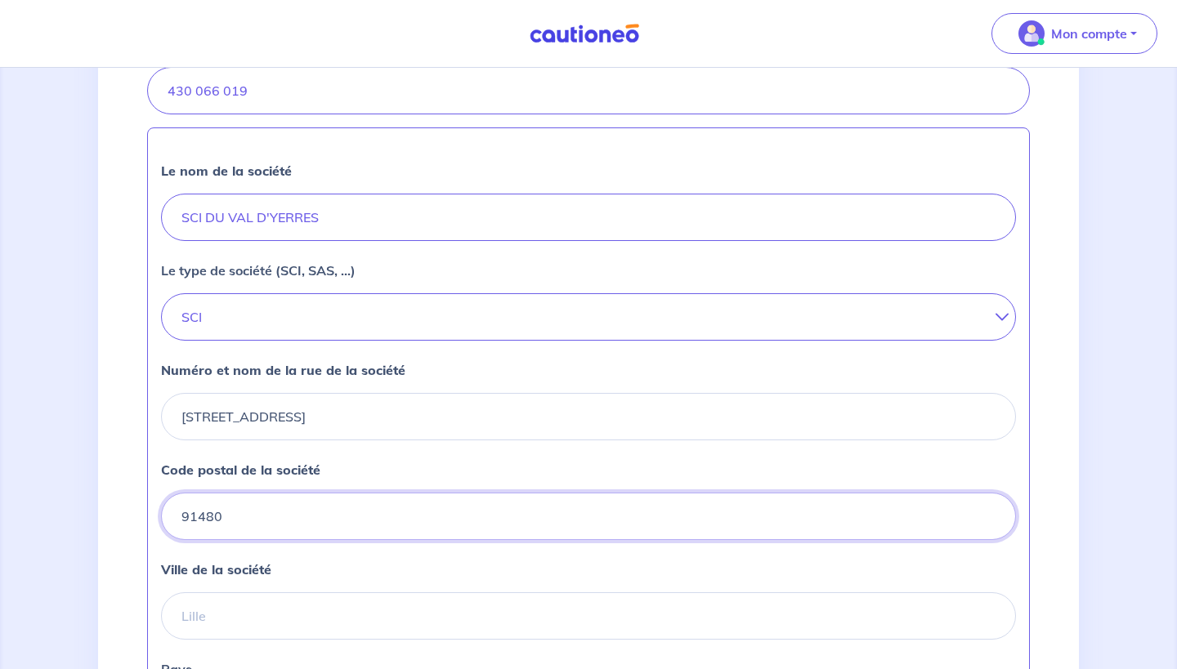
type input "91480"
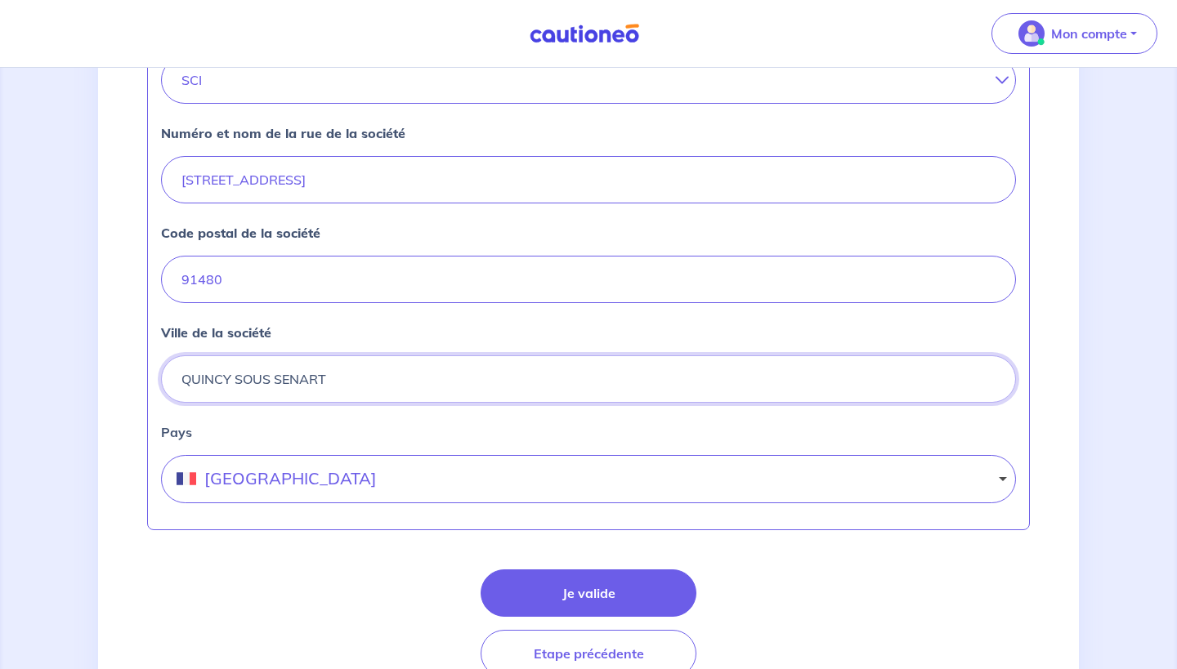
scroll to position [651, 0]
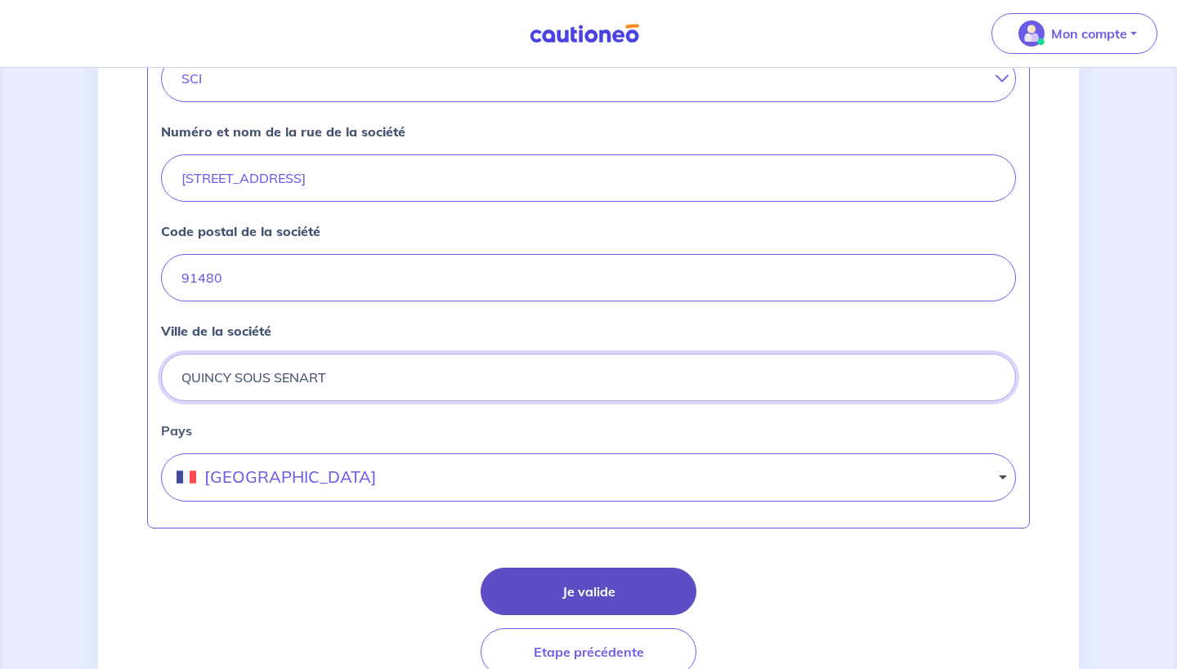
type input "QUINCY SOUS SENART"
click at [520, 580] on button "Je valide" at bounding box center [588, 591] width 216 height 47
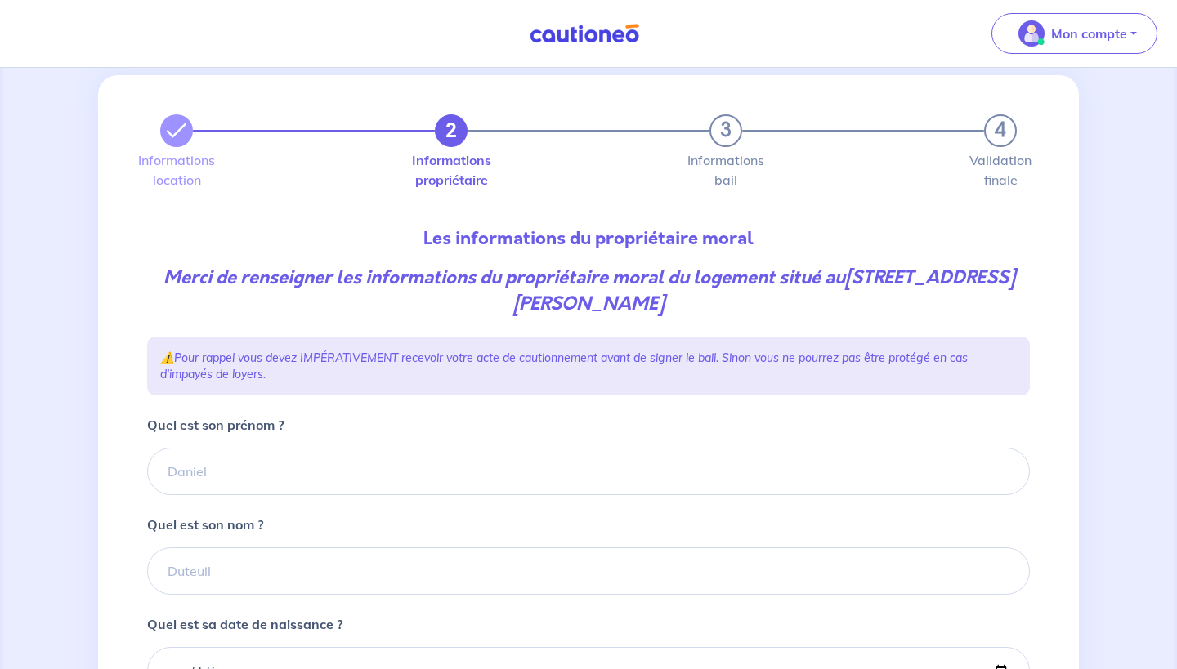
scroll to position [38, 0]
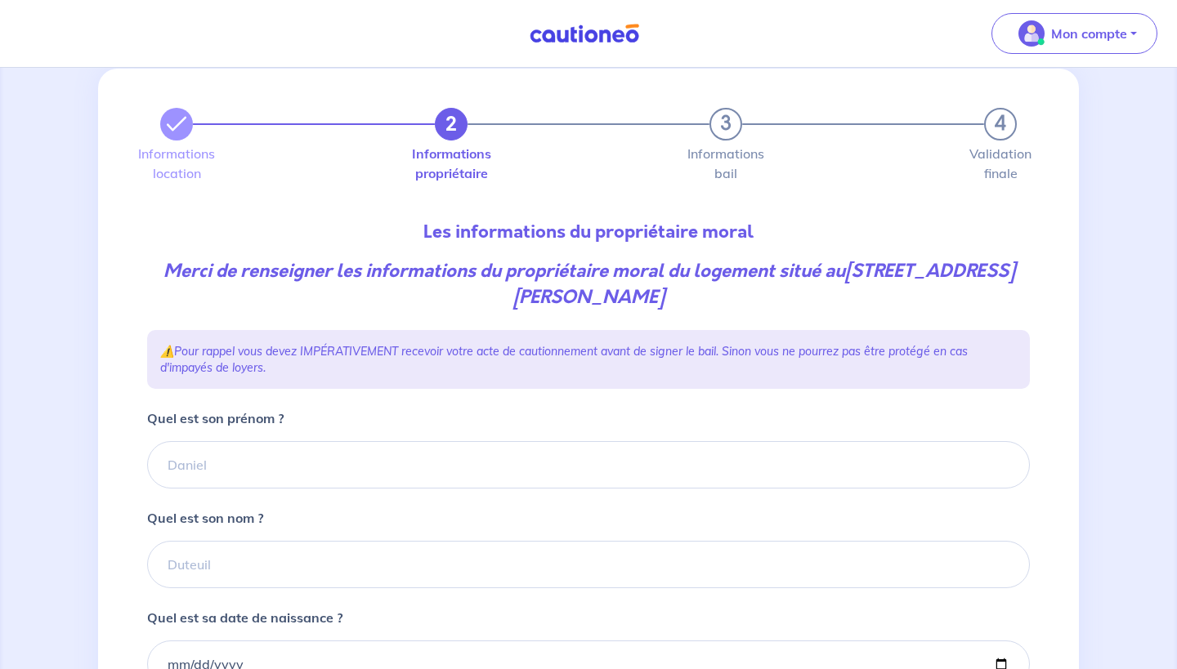
click at [474, 492] on form "Quel est son prénom ? Quel est son nom ? Quel est sa date de naissance ? Quel e…" at bounding box center [588, 672] width 882 height 526
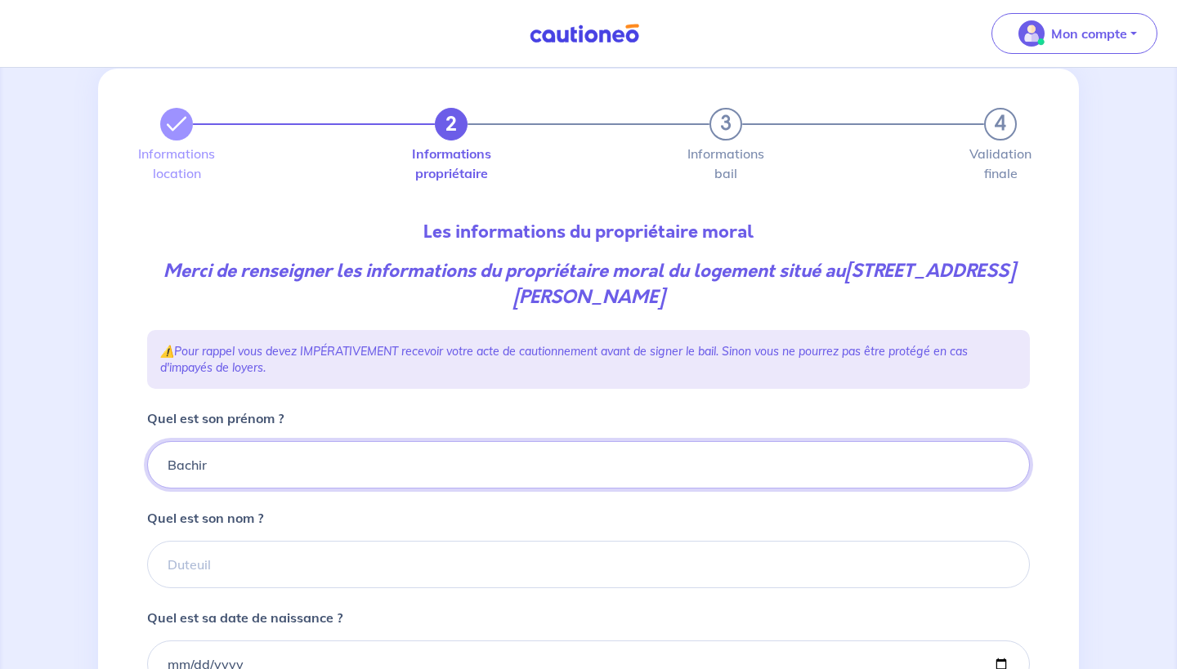
type input "Bachir"
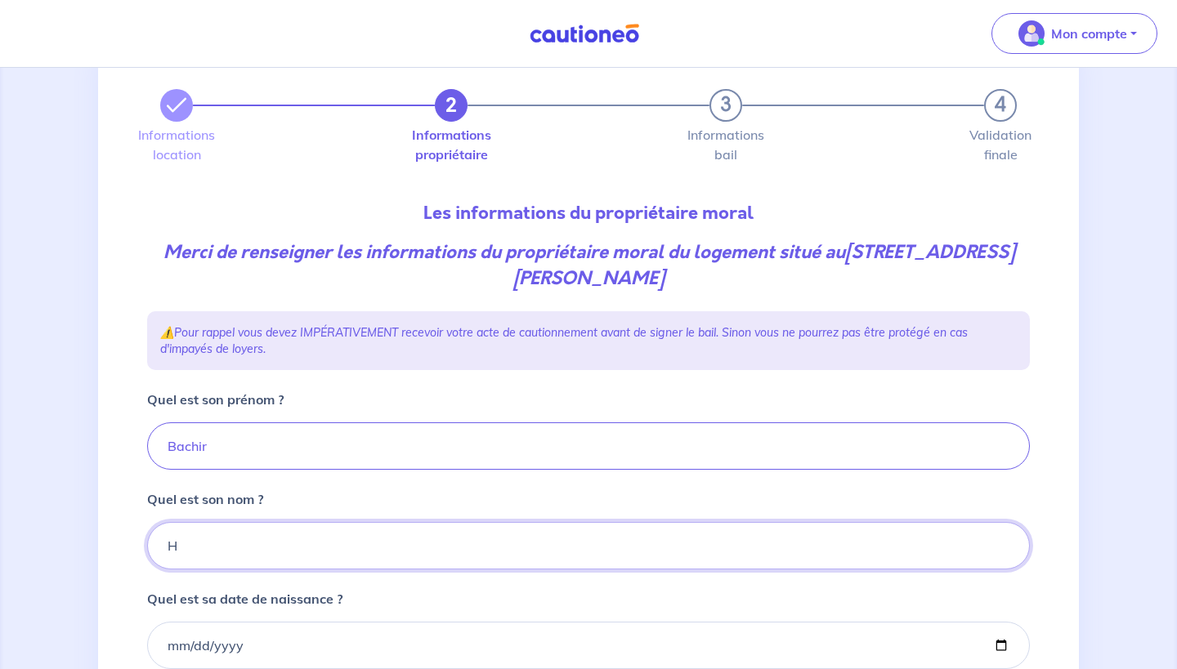
click at [417, 534] on input "H" at bounding box center [588, 545] width 882 height 47
click at [413, 545] on input "H" at bounding box center [588, 545] width 882 height 47
type input "HANOUTI"
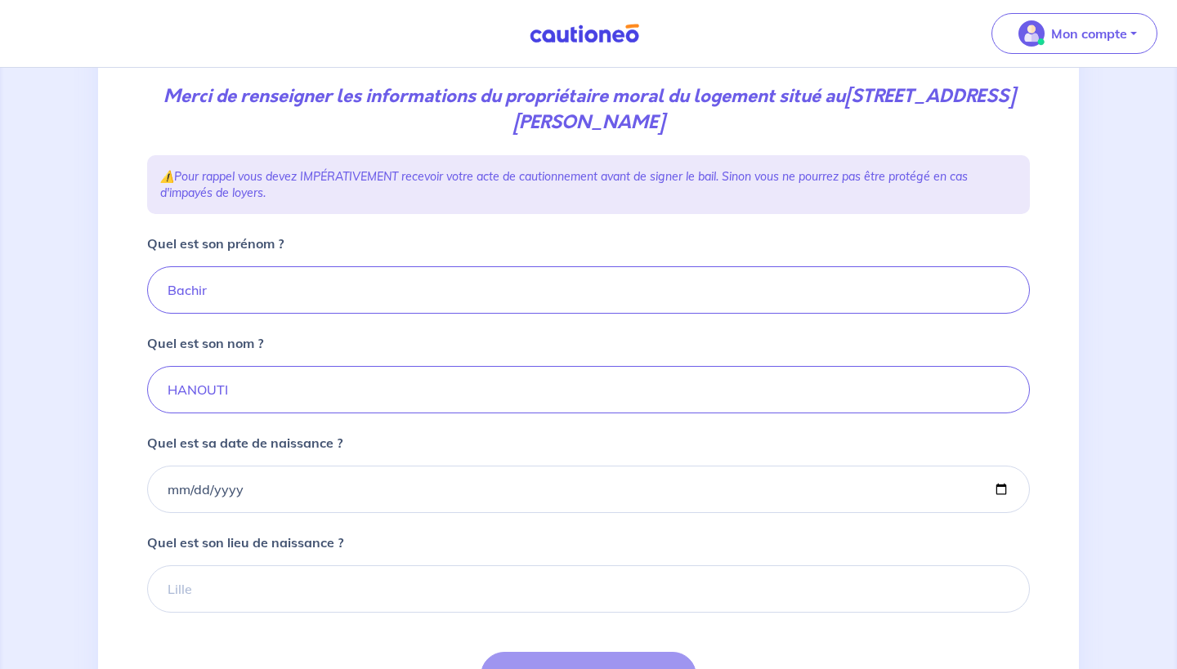
scroll to position [212, 0]
click at [159, 513] on div at bounding box center [588, 490] width 882 height 47
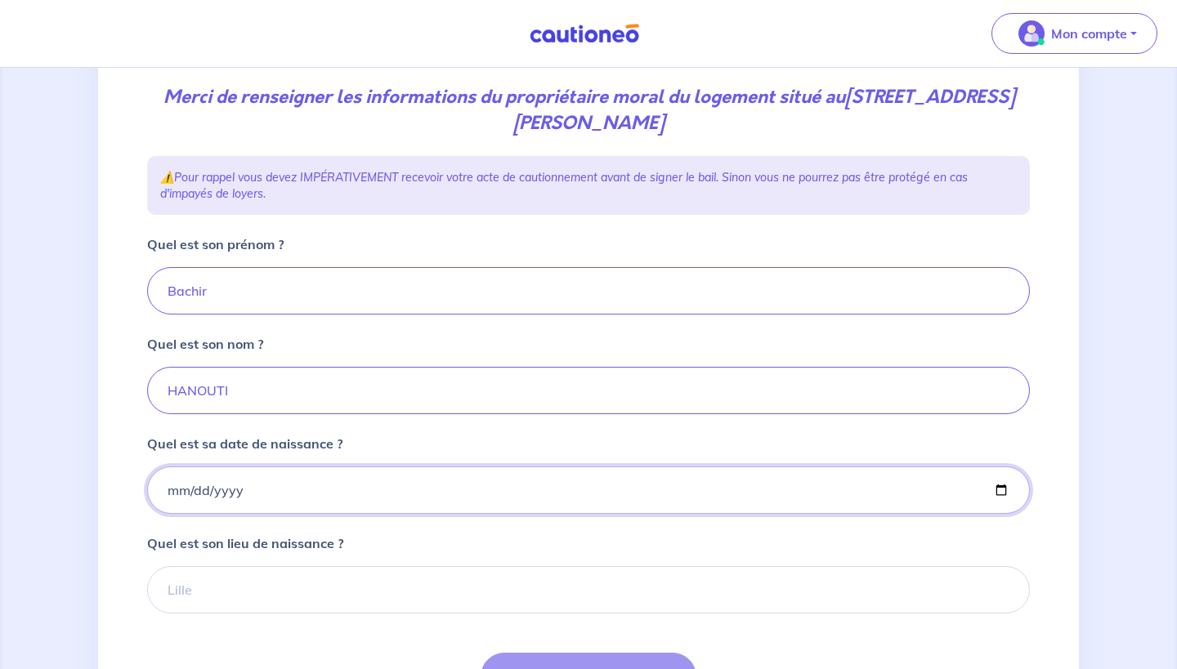
click at [167, 500] on input "Quel est sa date de naissance ?" at bounding box center [588, 490] width 882 height 47
click at [176, 494] on input "1957-10-01" at bounding box center [588, 490] width 882 height 47
type input "1957-10-09"
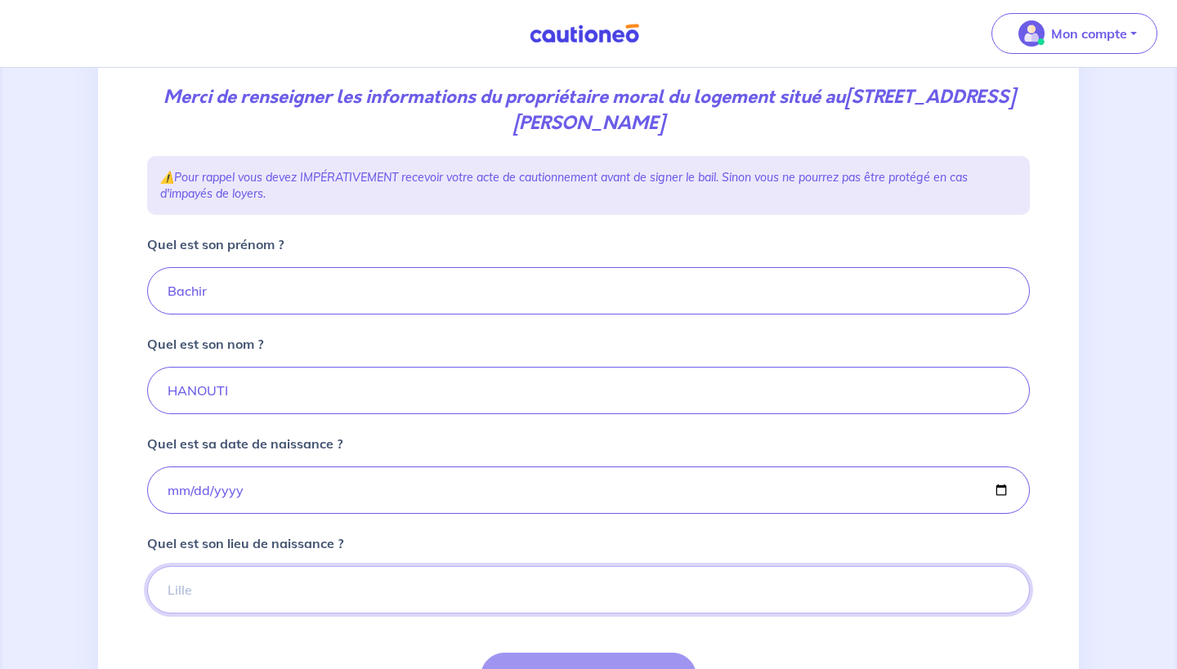
click at [321, 573] on input "Quel est son lieu de naissance ?" at bounding box center [588, 589] width 882 height 47
type input "Souk ek tenine"
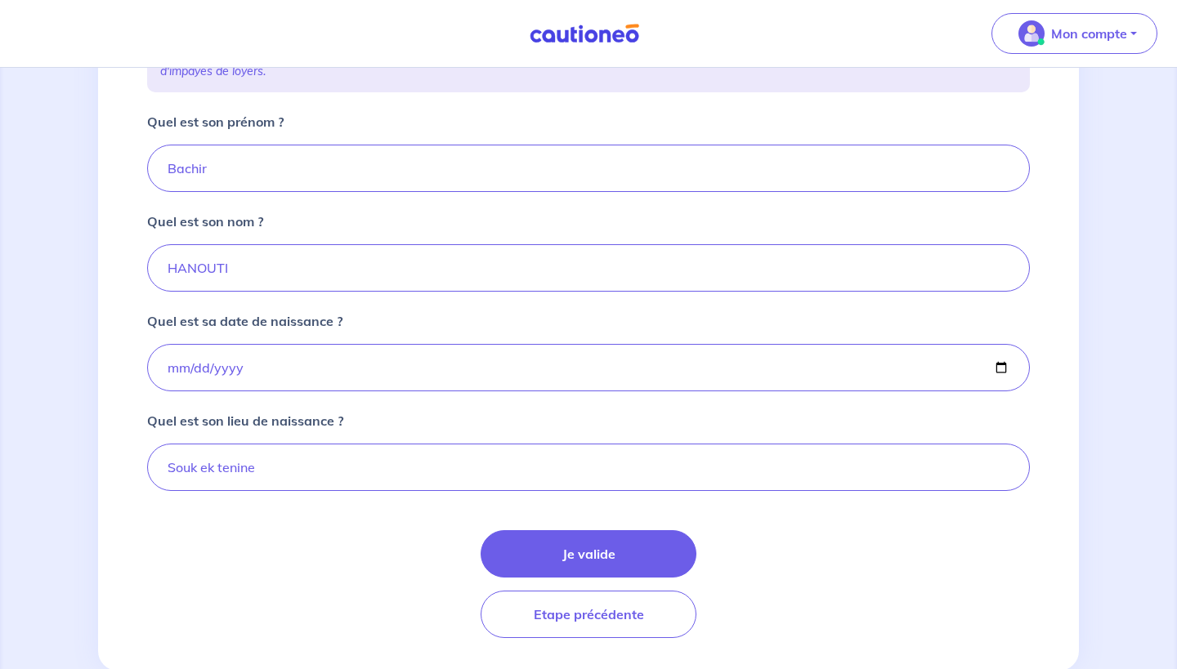
scroll to position [337, 0]
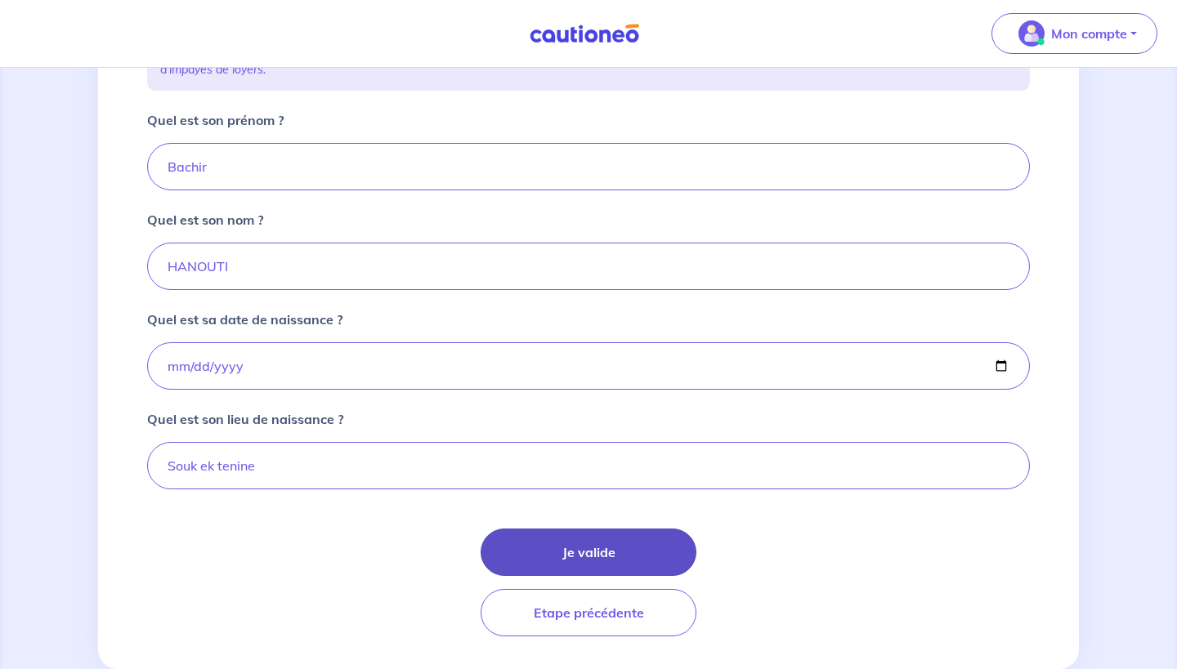
click at [532, 563] on button "Je valide" at bounding box center [588, 552] width 216 height 47
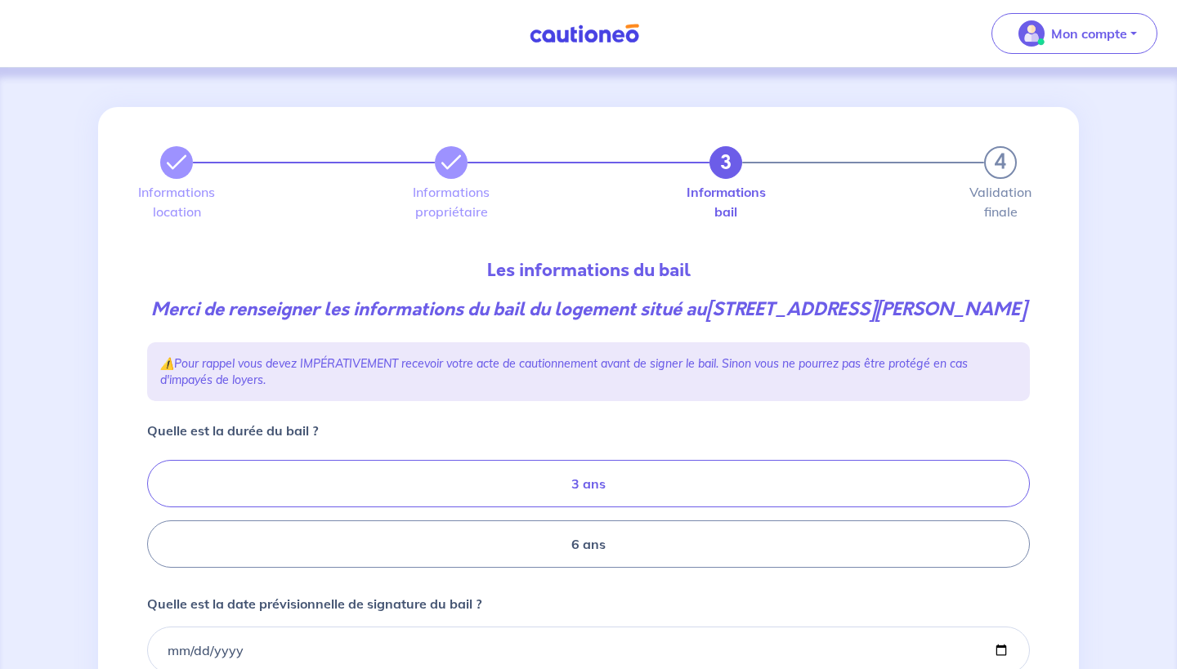
click at [553, 507] on label "3 ans" at bounding box center [588, 483] width 882 height 47
click at [158, 509] on input "3 ans" at bounding box center [152, 514] width 11 height 11
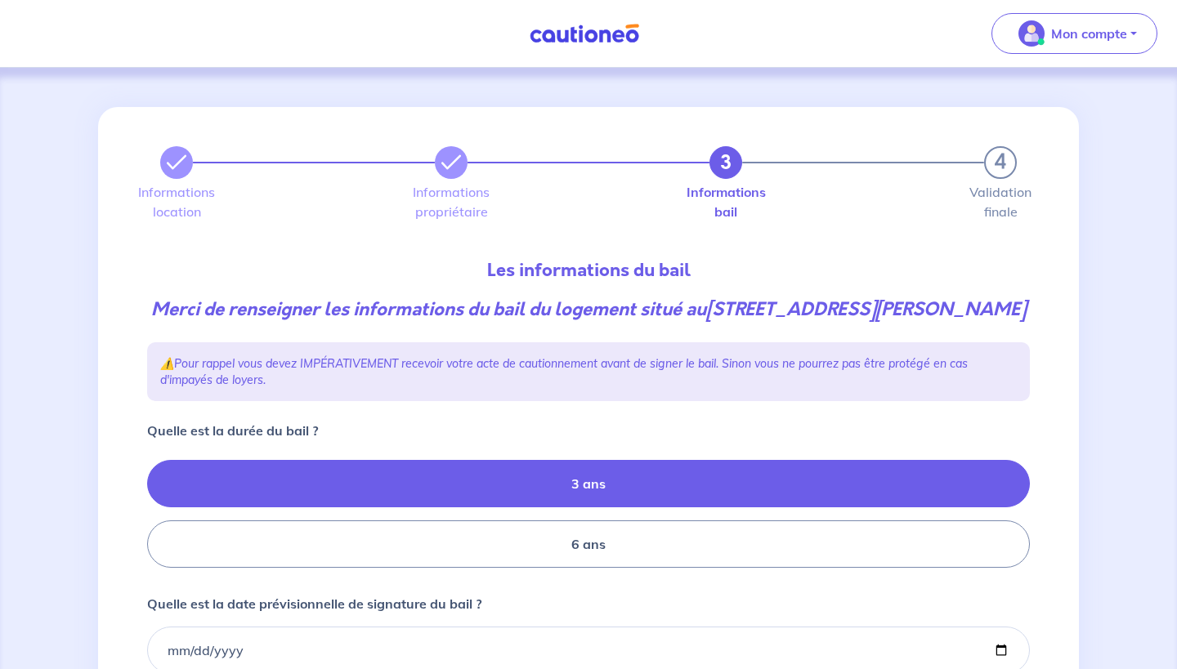
radio input "true"
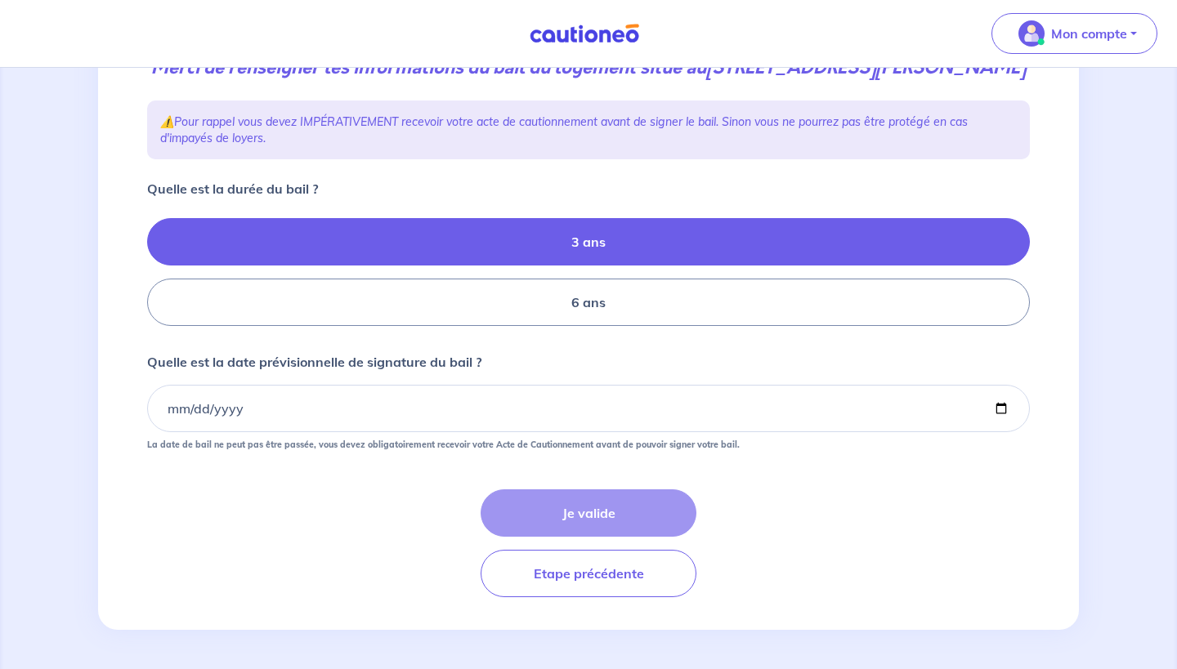
scroll to position [268, 0]
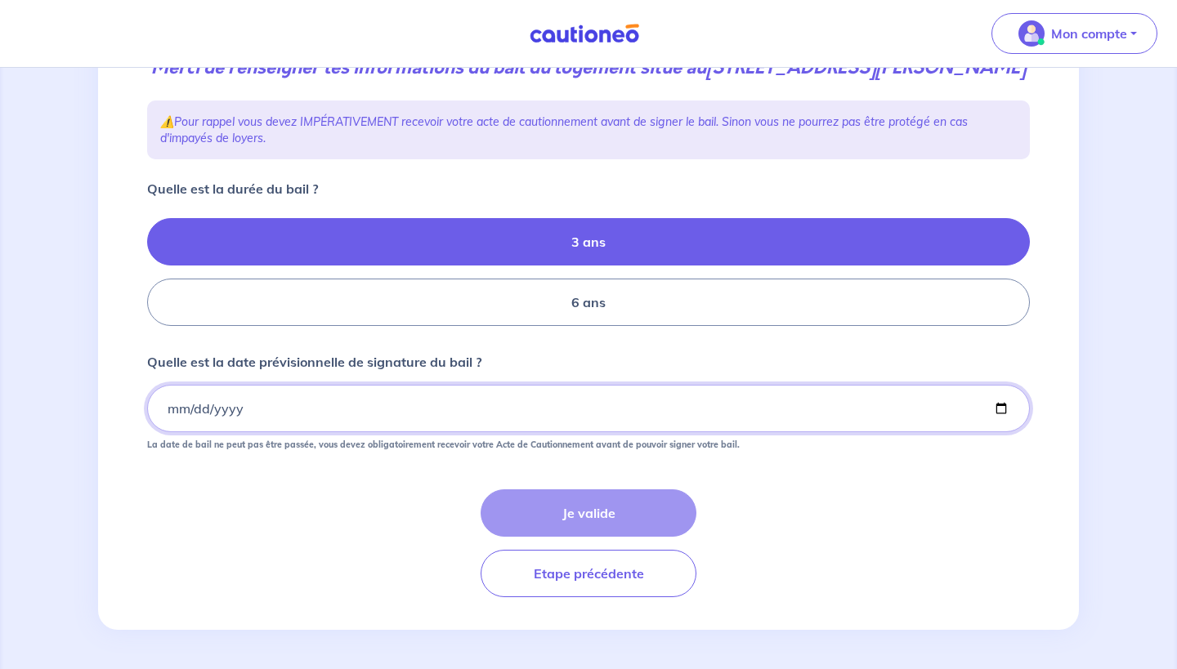
click at [427, 396] on input "Quelle est la date prévisionnelle de signature du bail ?" at bounding box center [588, 408] width 882 height 47
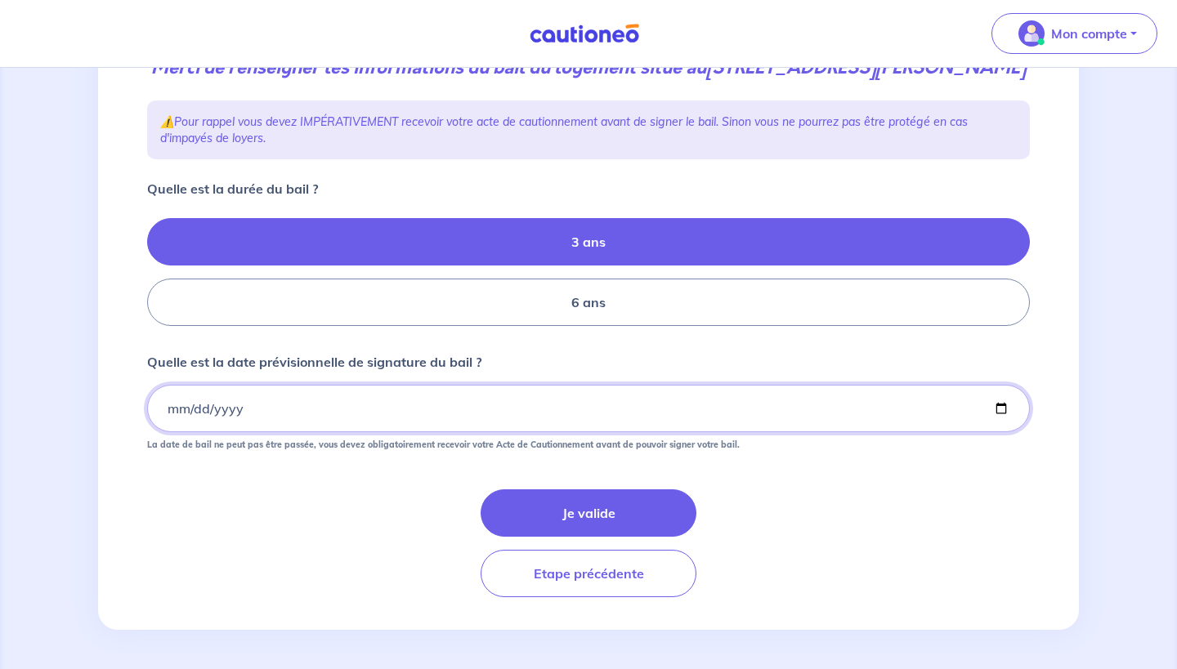
type input "2025-10-08"
click at [386, 519] on div "Je valide Etape précédente" at bounding box center [588, 543] width 882 height 108
click at [612, 518] on button "Je valide" at bounding box center [588, 512] width 216 height 47
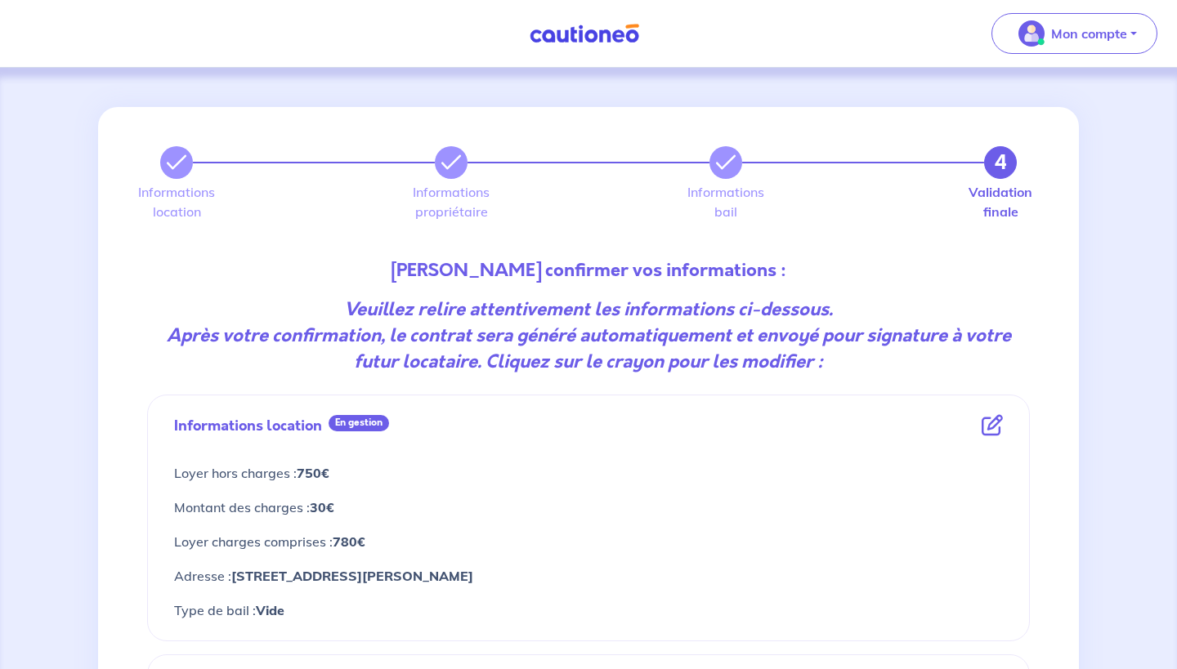
click at [547, 511] on p "Montant des charges : 30€" at bounding box center [588, 507] width 828 height 21
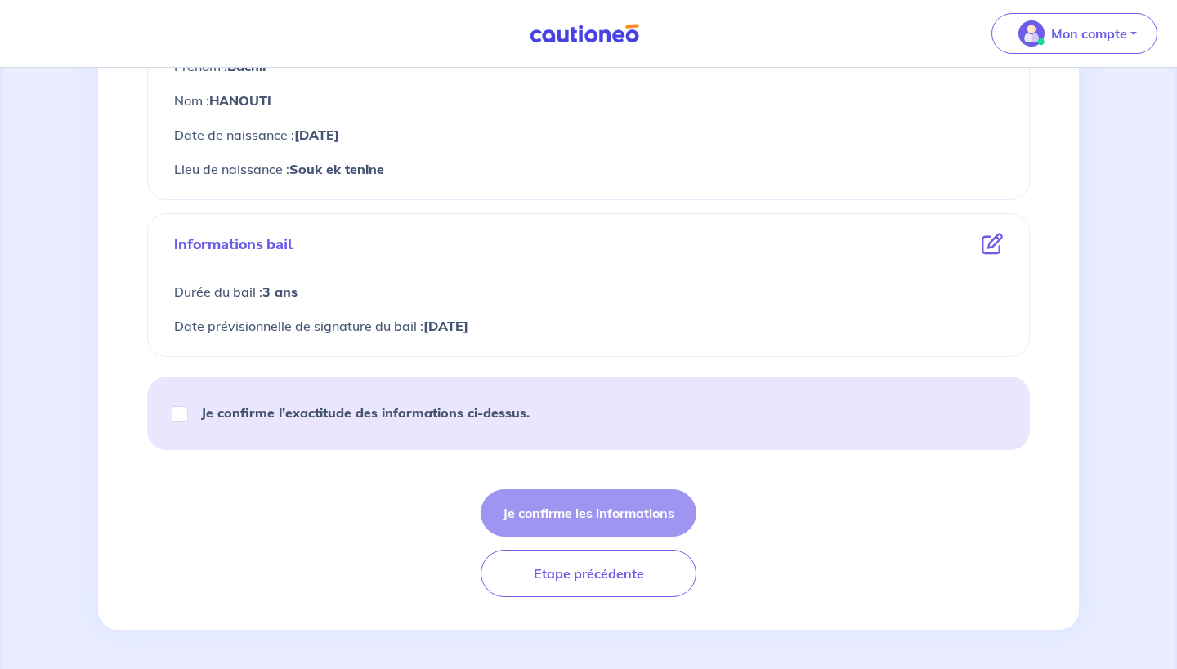
scroll to position [804, 0]
click at [427, 444] on div "Je confirme l’exactitude des informations ci-dessus." at bounding box center [588, 414] width 882 height 74
click at [427, 431] on div "Je confirme l’exactitude des informations ci-dessus." at bounding box center [358, 413] width 382 height 46
click at [372, 411] on strong "Je confirme l’exactitude des informations ci-dessus." at bounding box center [365, 412] width 328 height 16
click at [188, 411] on input "Je confirme l’exactitude des informations ci-dessus." at bounding box center [180, 414] width 16 height 16
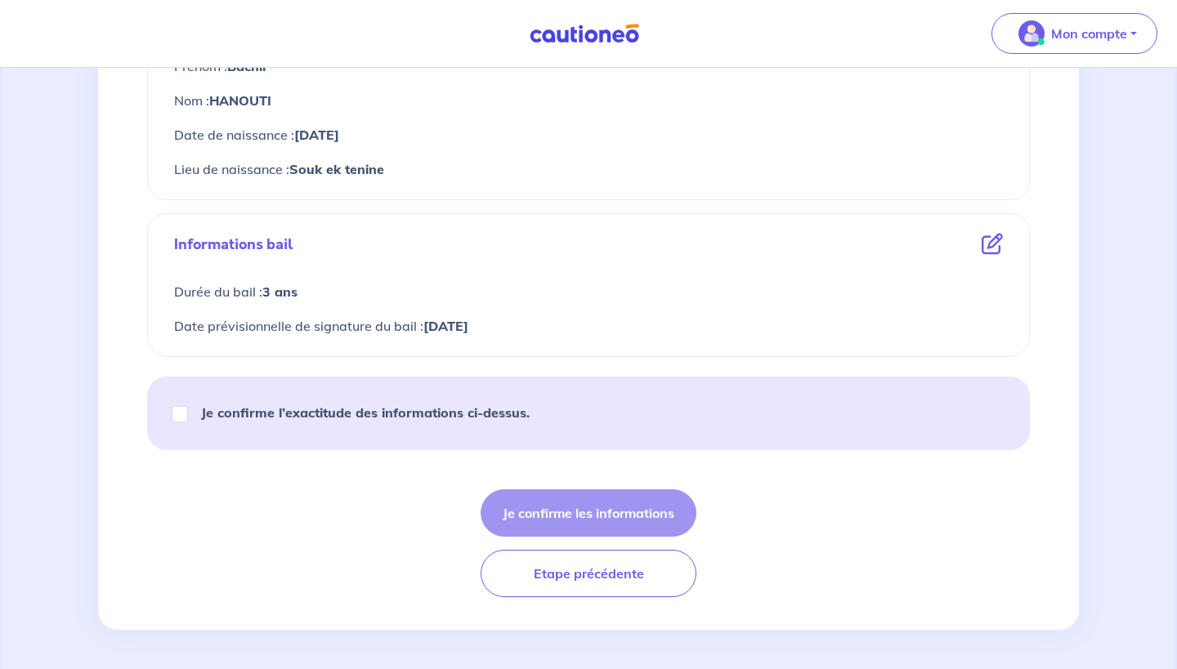
checkbox input "true"
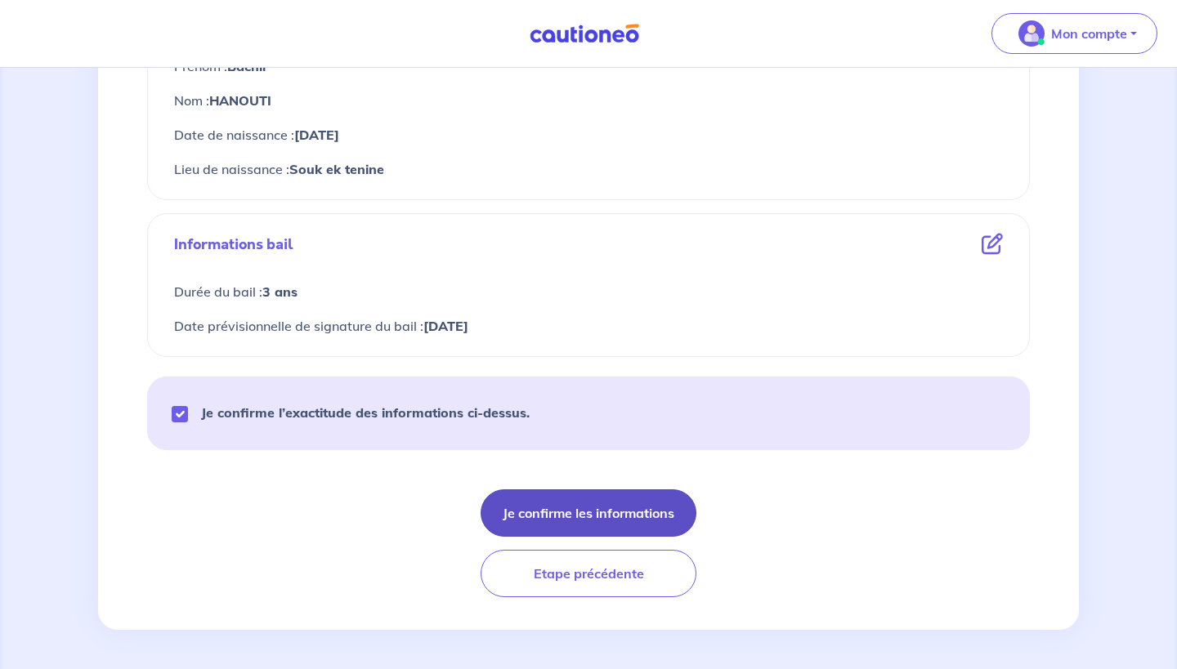
click at [633, 514] on button "Je confirme les informations" at bounding box center [588, 512] width 216 height 47
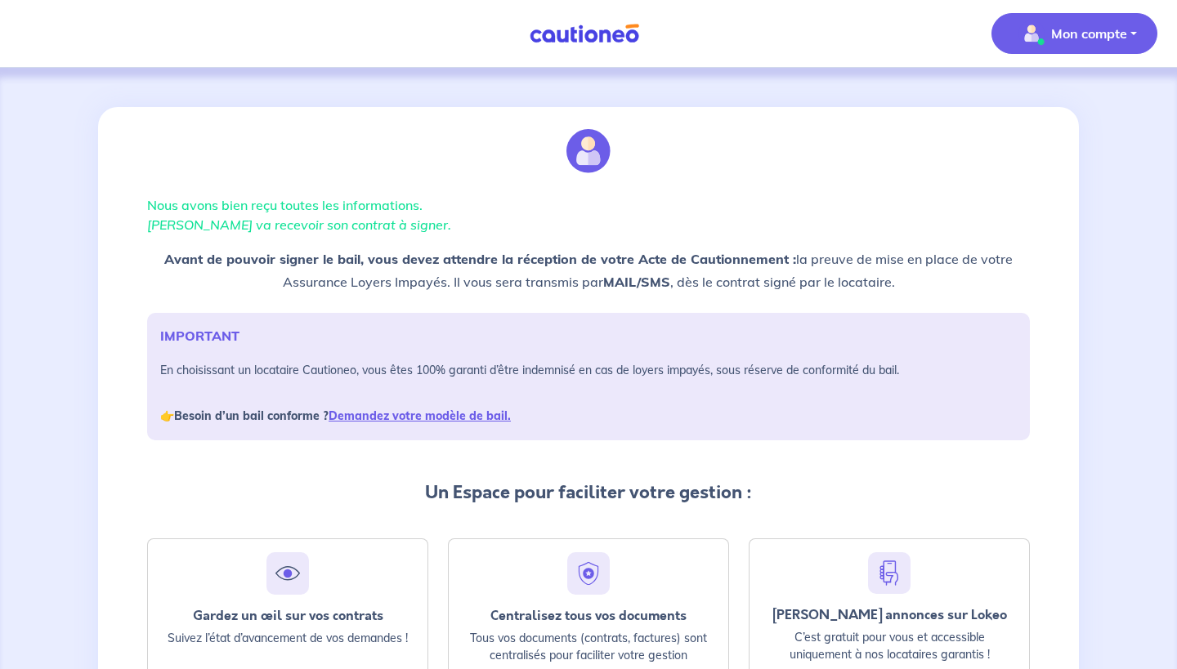
click at [1100, 19] on button "Mon compte" at bounding box center [1074, 33] width 166 height 41
click at [819, 180] on div at bounding box center [588, 151] width 882 height 88
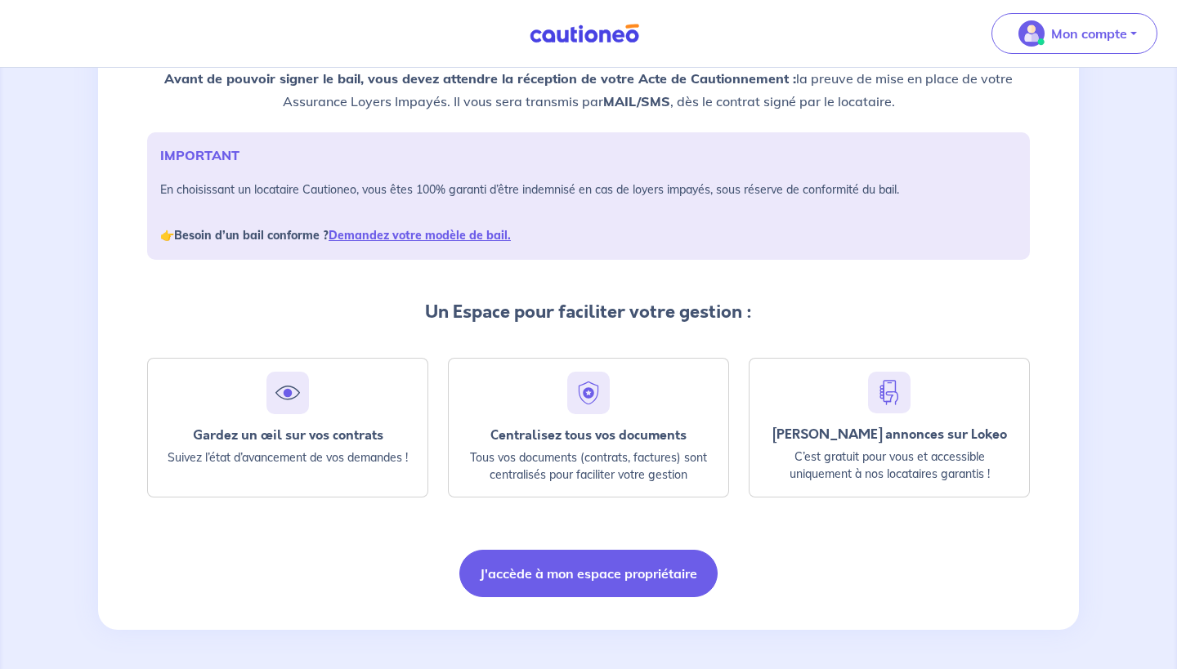
scroll to position [181, 0]
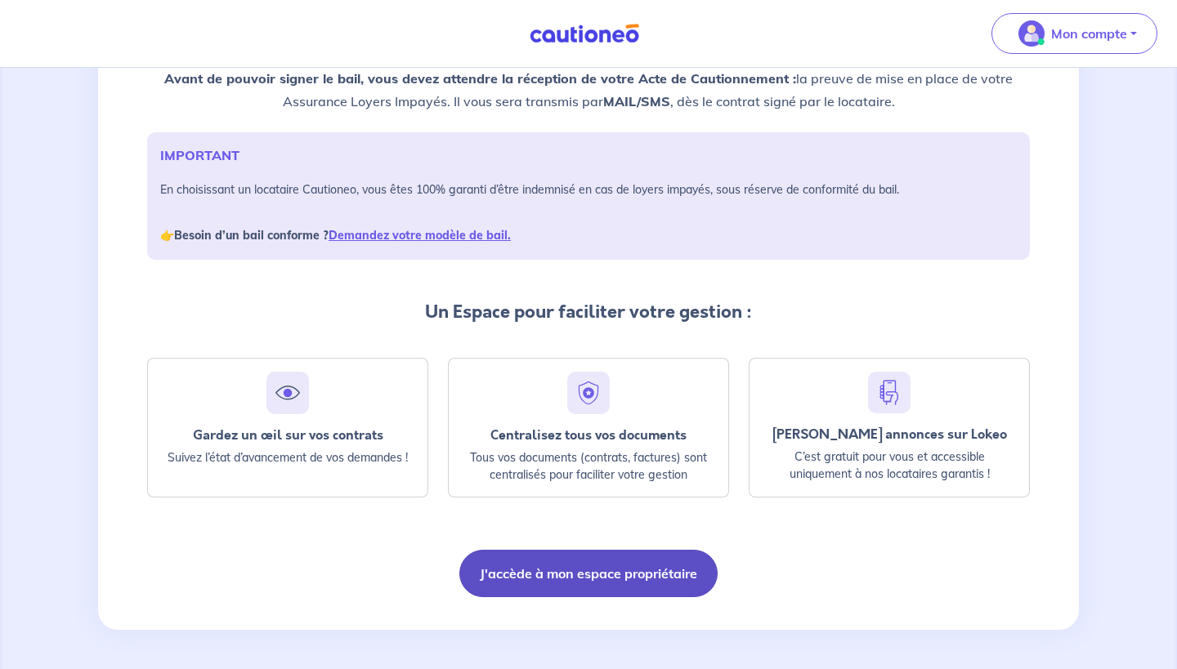
click at [634, 577] on button "J'accède à mon espace propriétaire" at bounding box center [588, 573] width 258 height 47
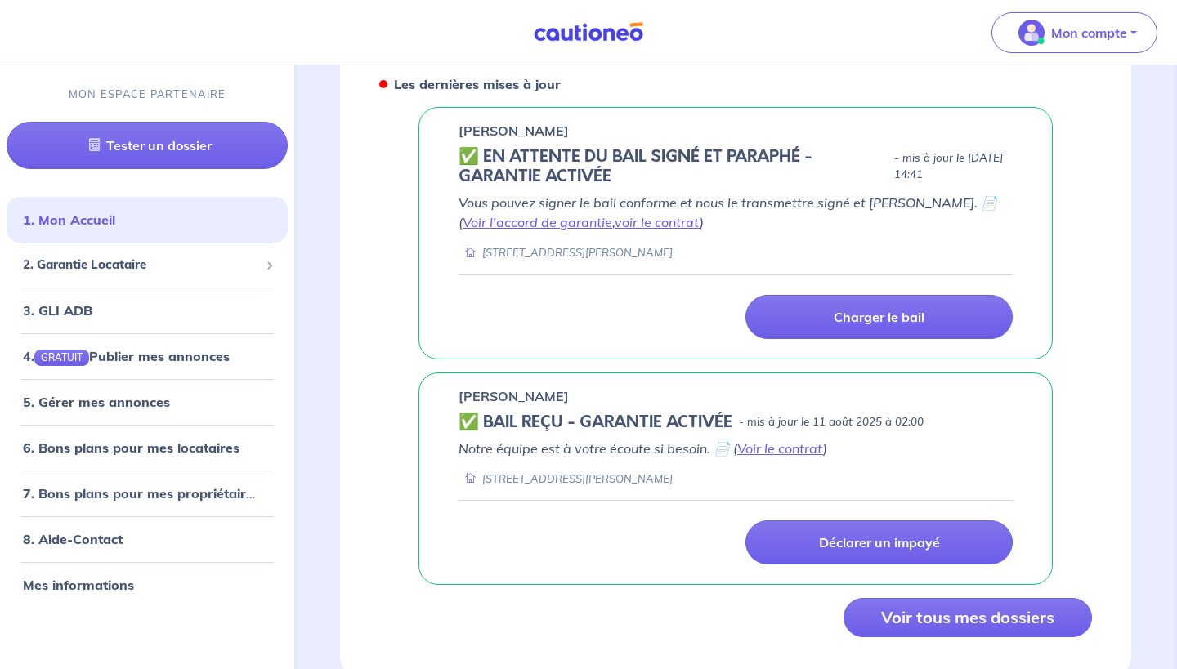
scroll to position [753, 0]
click at [647, 214] on link "voir le contrat" at bounding box center [656, 222] width 85 height 16
